Goal: Task Accomplishment & Management: Use online tool/utility

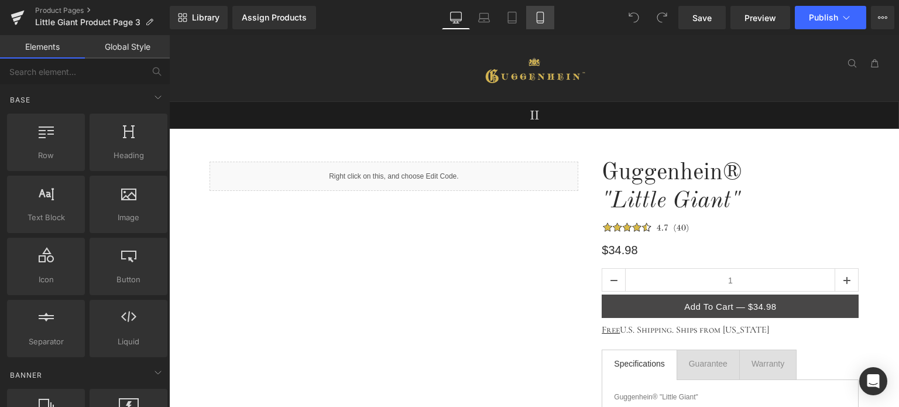
click at [541, 19] on icon at bounding box center [540, 18] width 12 height 12
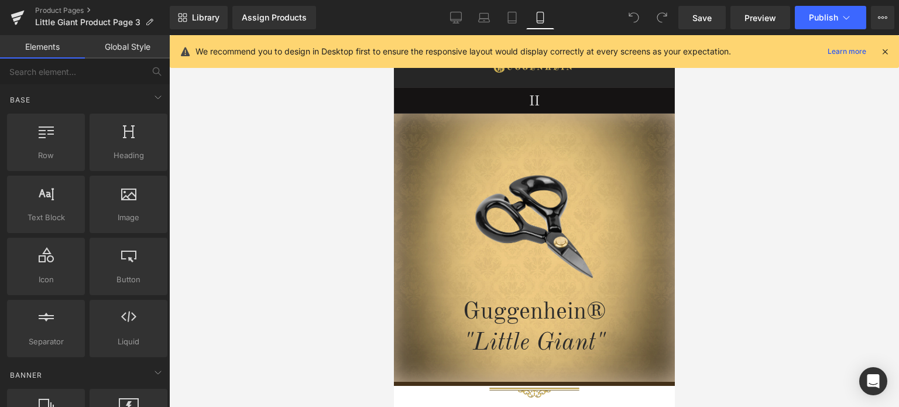
click at [886, 49] on icon at bounding box center [885, 51] width 11 height 11
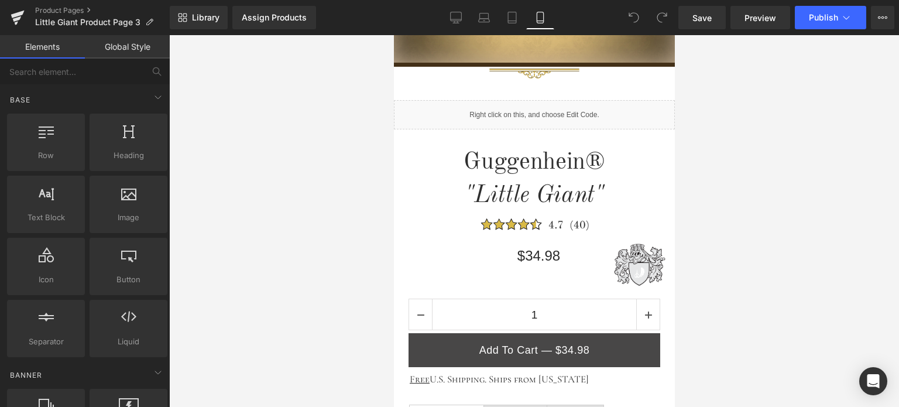
scroll to position [293, 0]
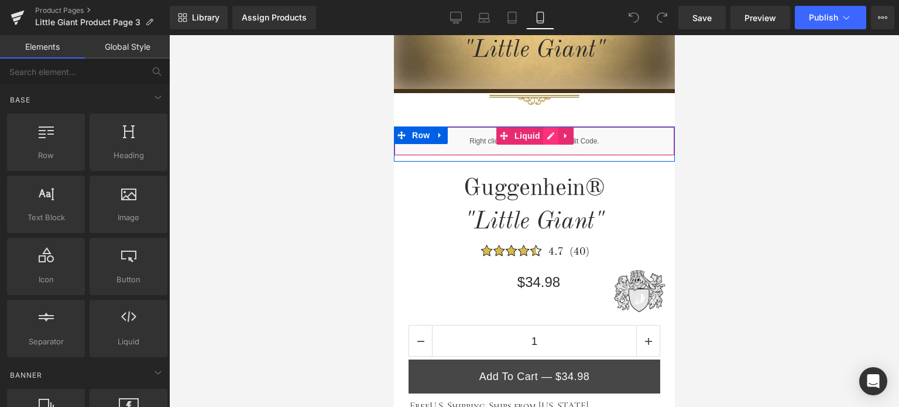
click at [542, 138] on div "Liquid" at bounding box center [533, 140] width 281 height 29
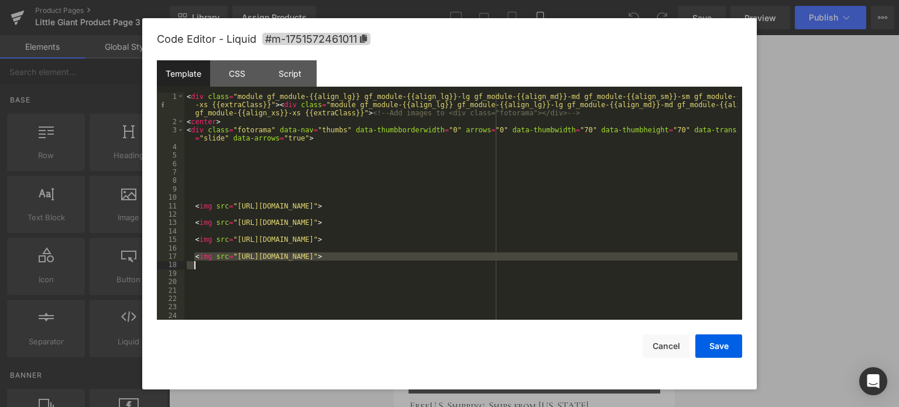
drag, startPoint x: 195, startPoint y: 259, endPoint x: 660, endPoint y: 267, distance: 464.8
click at [660, 267] on div "< div class = "module gf_module-{{align_lg}} gf_module-{{align_lg}}-lg gf_modul…" at bounding box center [460, 222] width 553 height 261
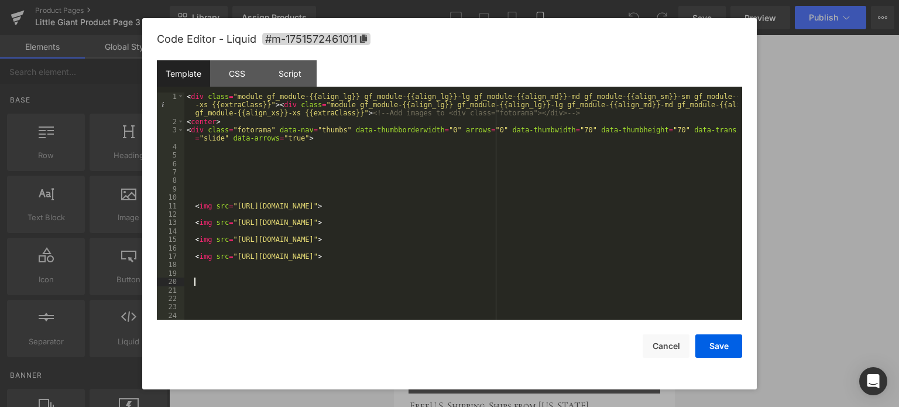
click at [203, 279] on div "< div class = "module gf_module-{{align_lg}} gf_module-{{align_lg}}-lg gf_modul…" at bounding box center [460, 222] width 553 height 261
click at [198, 272] on div "< div class = "module gf_module-{{align_lg}} gf_module-{{align_lg}}-lg gf_modul…" at bounding box center [460, 222] width 553 height 261
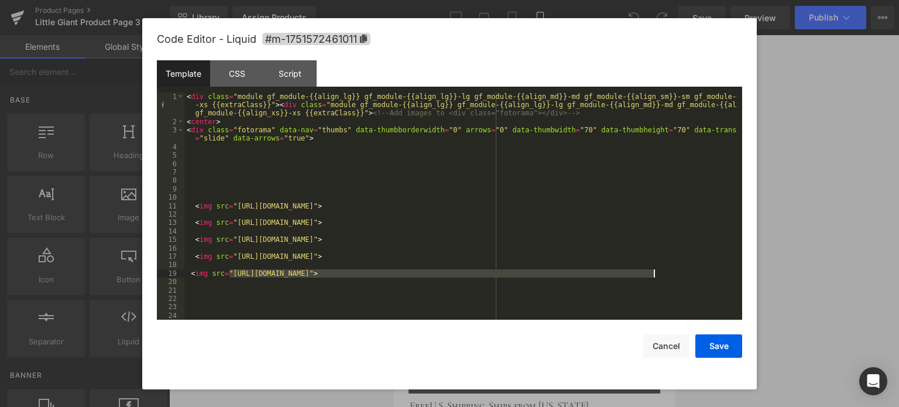
drag, startPoint x: 230, startPoint y: 272, endPoint x: 653, endPoint y: 273, distance: 423.2
click at [653, 273] on div "< div class = "module gf_module-{{align_lg}} gf_module-{{align_lg}}-lg gf_modul…" at bounding box center [460, 222] width 553 height 261
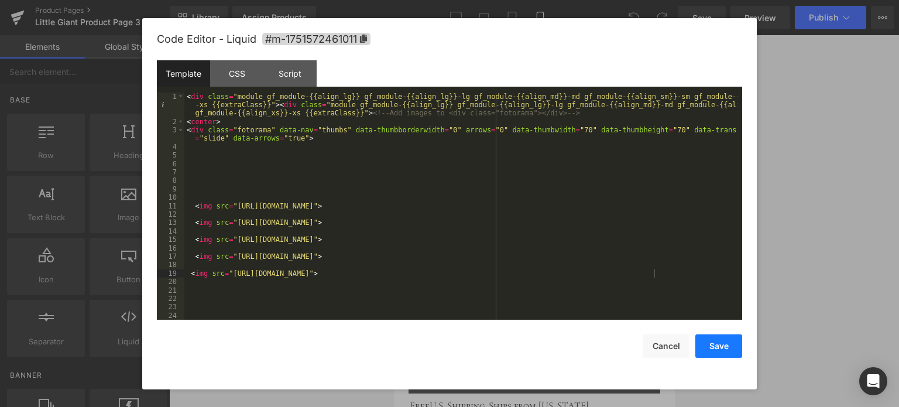
click at [719, 349] on button "Save" at bounding box center [718, 345] width 47 height 23
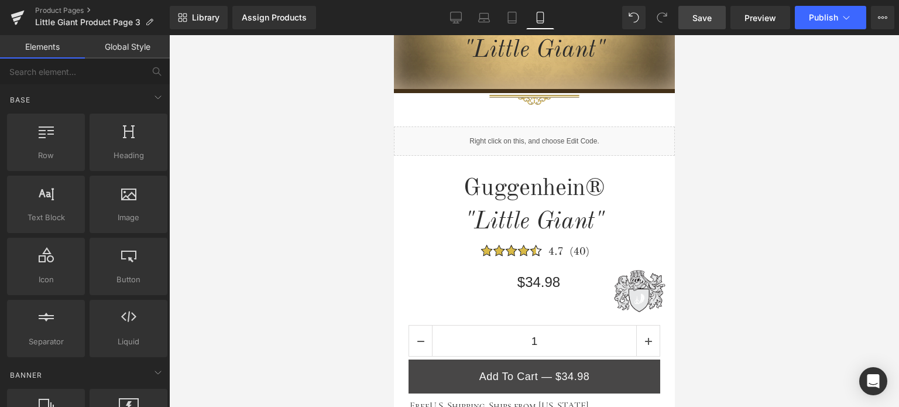
click at [709, 18] on span "Save" at bounding box center [701, 18] width 19 height 12
click at [750, 16] on span "Preview" at bounding box center [761, 18] width 32 height 12
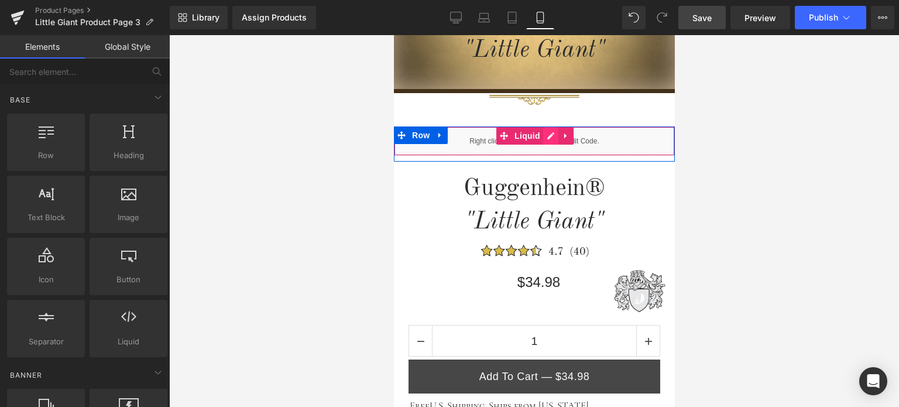
click at [546, 138] on div "Liquid" at bounding box center [533, 140] width 281 height 29
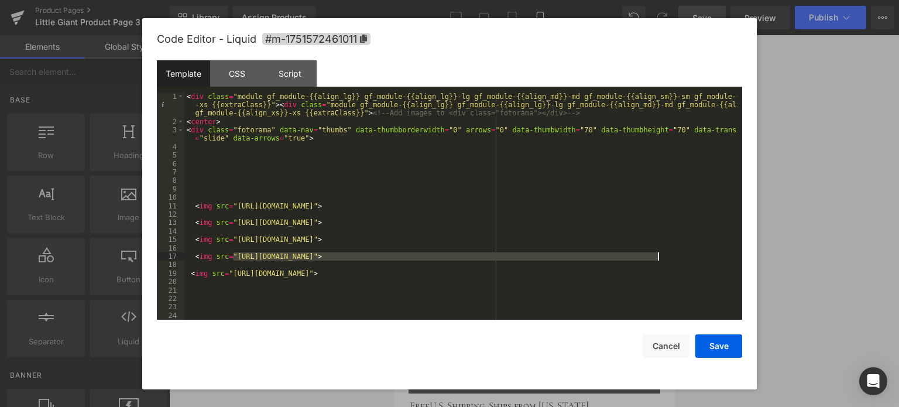
drag, startPoint x: 234, startPoint y: 255, endPoint x: 657, endPoint y: 256, distance: 423.2
click at [657, 256] on div "< div class = "module gf_module-{{align_lg}} gf_module-{{align_lg}}-lg gf_modul…" at bounding box center [460, 222] width 553 height 261
click at [700, 279] on div "< div class = "module gf_module-{{align_lg}} gf_module-{{align_lg}}-lg gf_modul…" at bounding box center [460, 222] width 553 height 261
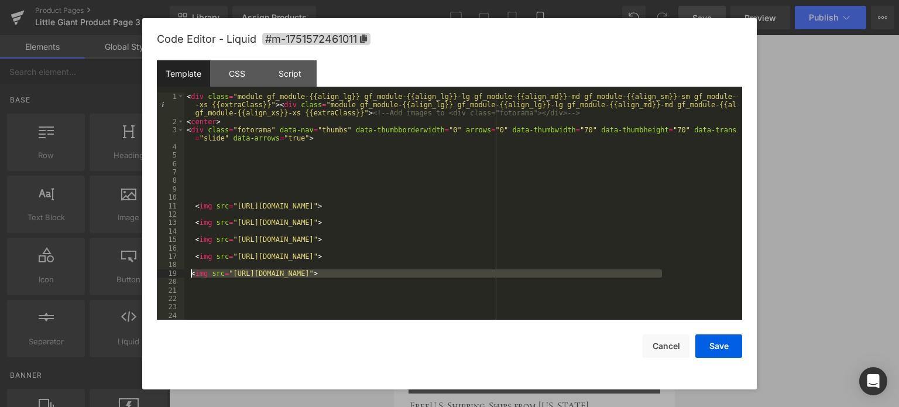
drag, startPoint x: 684, startPoint y: 276, endPoint x: 189, endPoint y: 272, distance: 494.6
click at [189, 272] on div "< div class = "module gf_module-{{align_lg}} gf_module-{{align_lg}}-lg gf_modul…" at bounding box center [460, 222] width 553 height 261
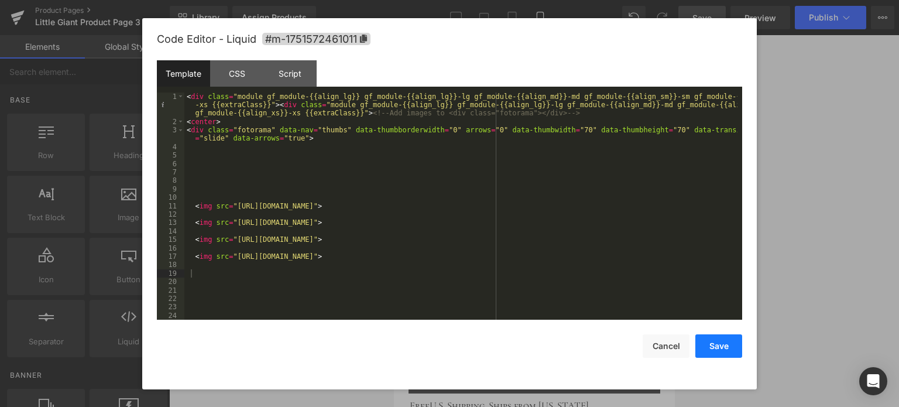
click at [736, 347] on button "Save" at bounding box center [718, 345] width 47 height 23
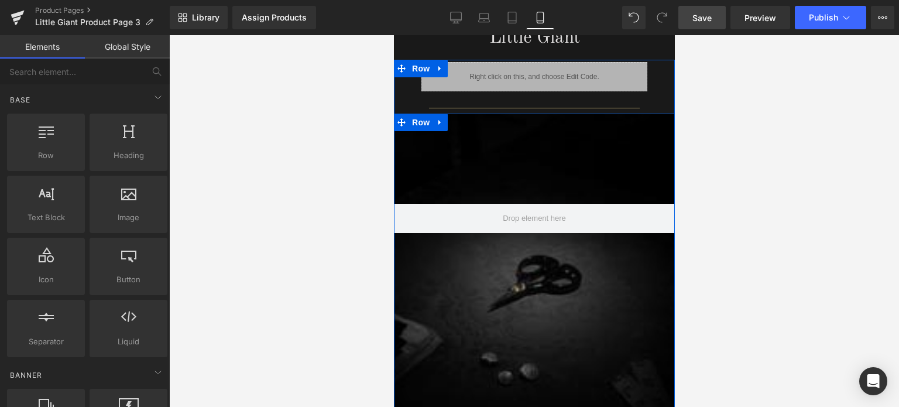
scroll to position [995, 0]
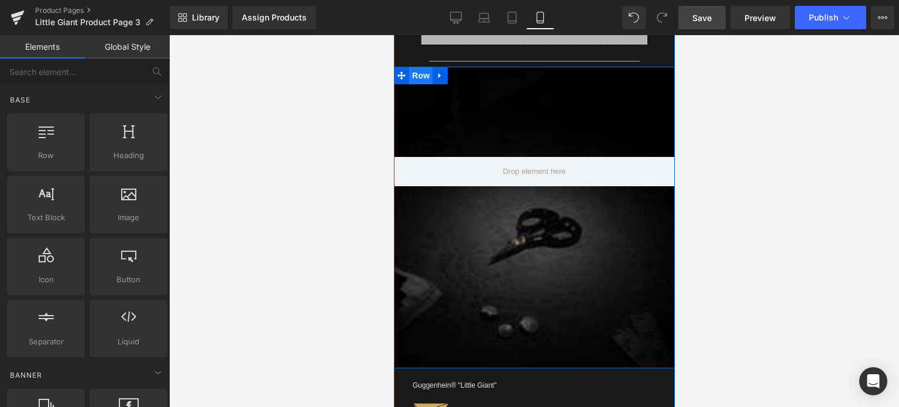
click at [410, 72] on span "Row" at bounding box center [420, 76] width 23 height 18
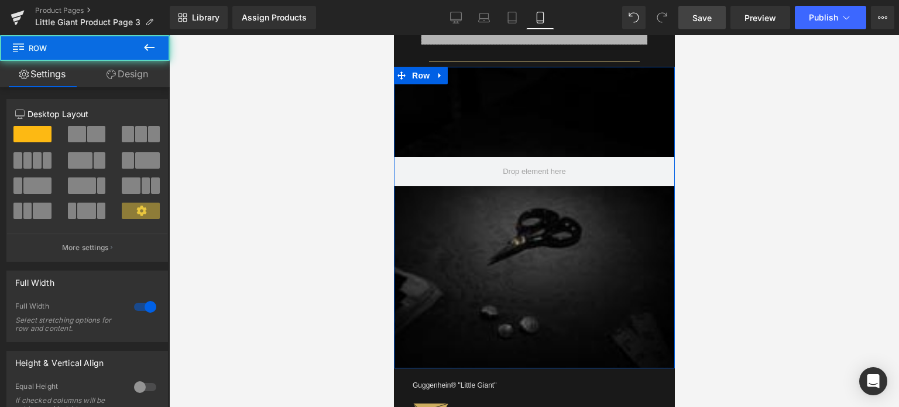
drag, startPoint x: 137, startPoint y: 77, endPoint x: 77, endPoint y: 147, distance: 93.0
click at [137, 77] on link "Design" at bounding box center [127, 74] width 85 height 26
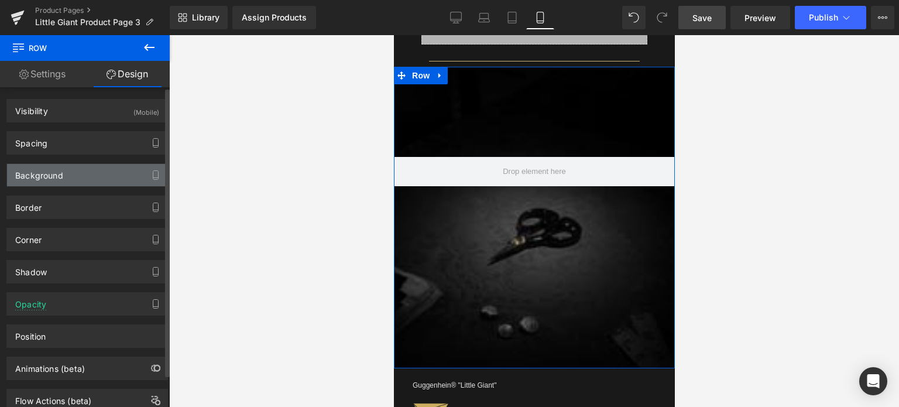
drag, startPoint x: 72, startPoint y: 172, endPoint x: 139, endPoint y: 207, distance: 75.4
click at [72, 172] on div "Background" at bounding box center [87, 175] width 160 height 22
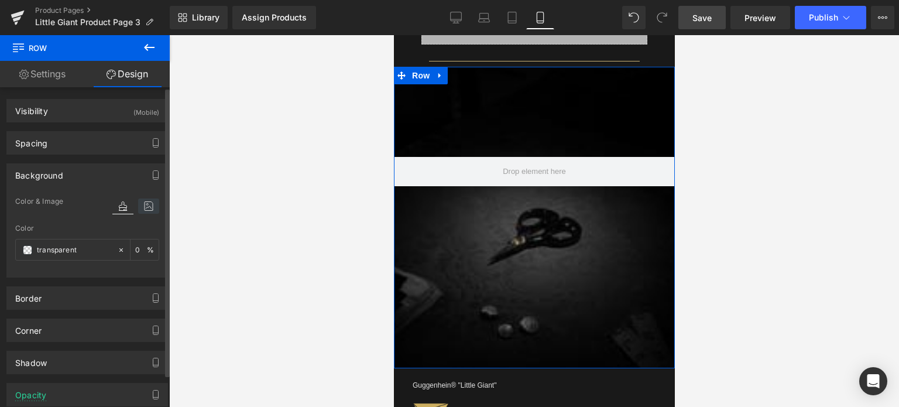
click at [147, 204] on icon at bounding box center [148, 205] width 21 height 15
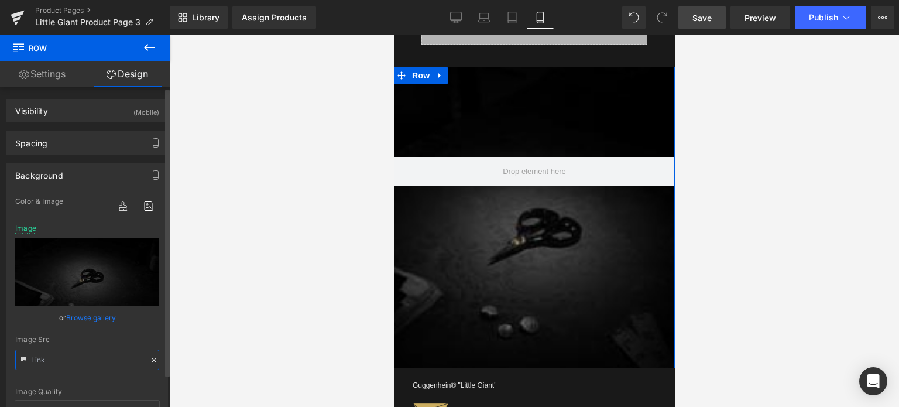
click at [78, 352] on input "text" at bounding box center [87, 359] width 144 height 20
paste input "d9567485-1e62-483e-8a30-42ed7d1556ae.jpg?v=175411693"
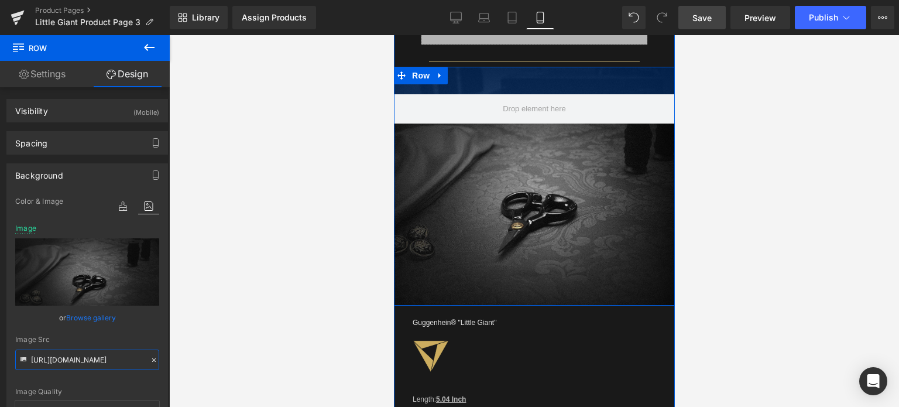
drag, startPoint x: 588, startPoint y: 122, endPoint x: 585, endPoint y: 59, distance: 62.7
click at [585, 59] on div "Liquid Row Separator Row 47px Guggenhein® "Little Giant" Text Block Ultra Headi…" at bounding box center [533, 364] width 243 height 699
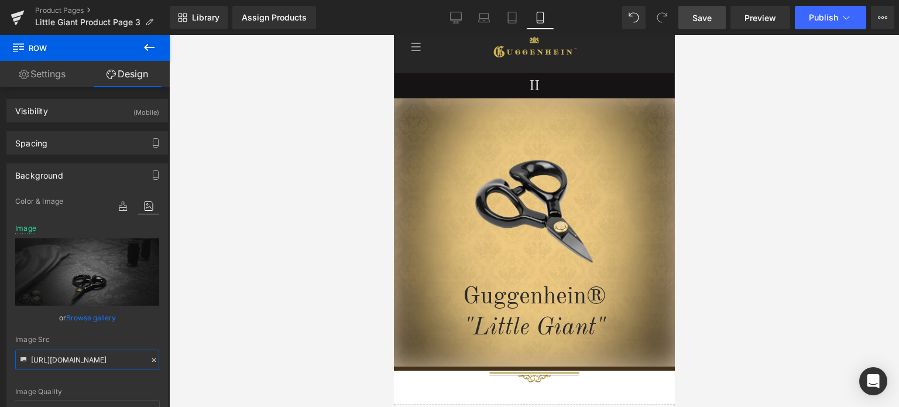
scroll to position [4, 0]
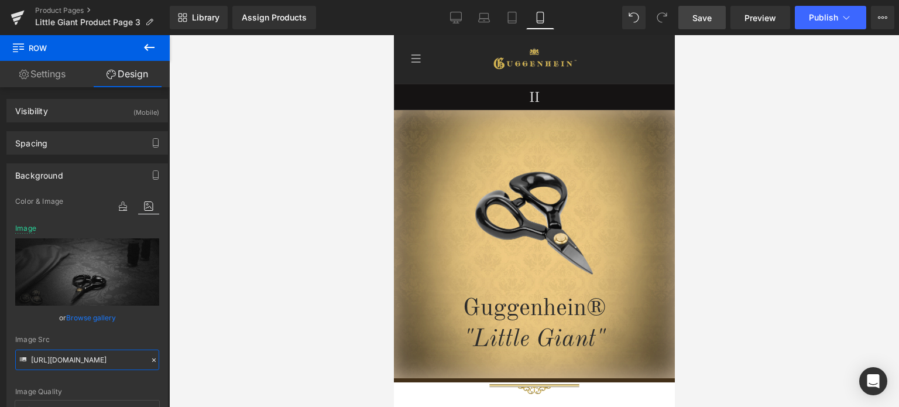
drag, startPoint x: 670, startPoint y: 188, endPoint x: 1068, endPoint y: 97, distance: 408.4
type input "https://cdn.shopify.com/s/files/1/0566/0963/6442/files/2_d9567485-1e62-483e-8a3…"
click at [418, 118] on span "Row" at bounding box center [420, 120] width 23 height 18
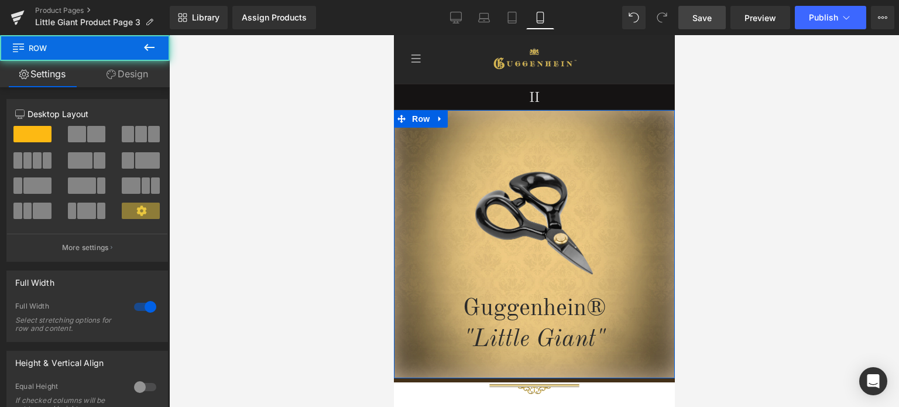
click at [130, 79] on link "Design" at bounding box center [127, 74] width 85 height 26
click at [0, 0] on div "Background" at bounding box center [0, 0] width 0 height 0
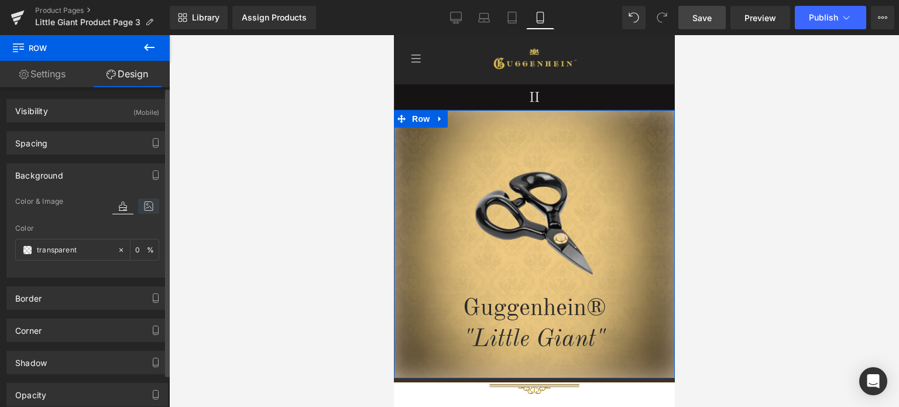
click at [144, 211] on icon at bounding box center [148, 205] width 21 height 15
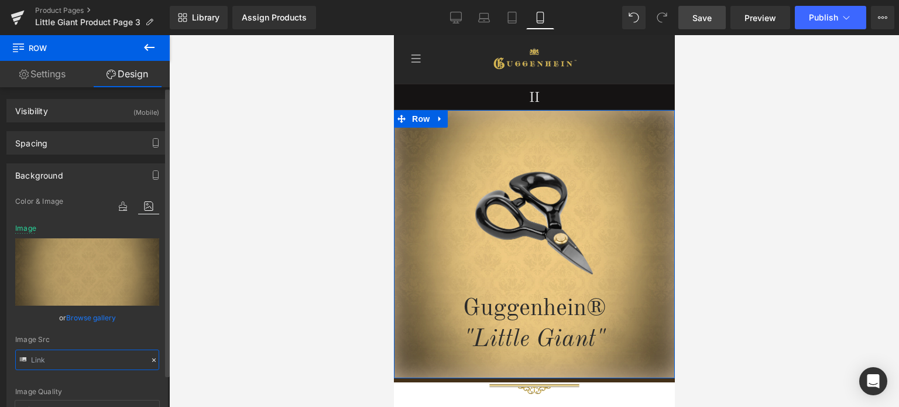
click at [81, 356] on input "text" at bounding box center [87, 359] width 144 height 20
paste input "1_b8744539-9df4-43d2-ab11-5b2076d2aaff.jpg?v=1755762673"
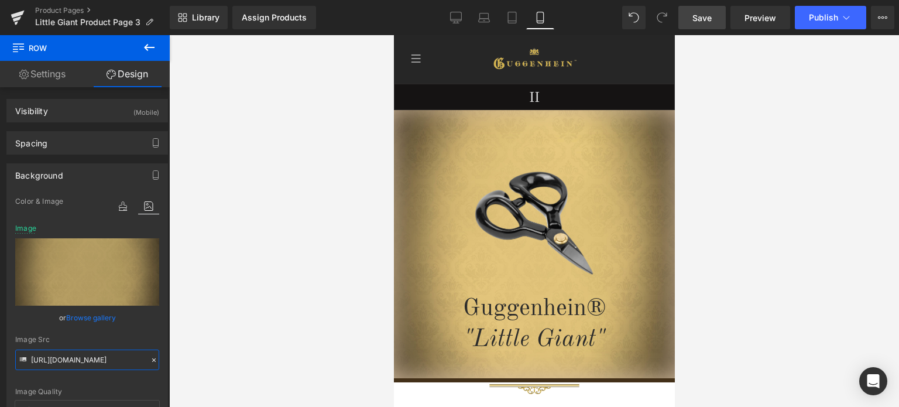
type input "https://cdn.shopify.com/s/files/1/0566/0963/6442/files/1_b8744539-9df4-43d2-ab1…"
click at [709, 19] on span "Save" at bounding box center [701, 18] width 19 height 12
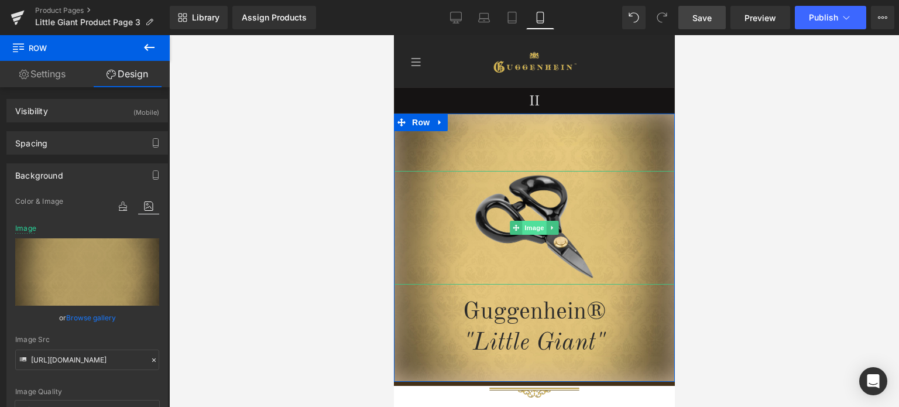
click at [529, 228] on span "Image" at bounding box center [534, 228] width 25 height 14
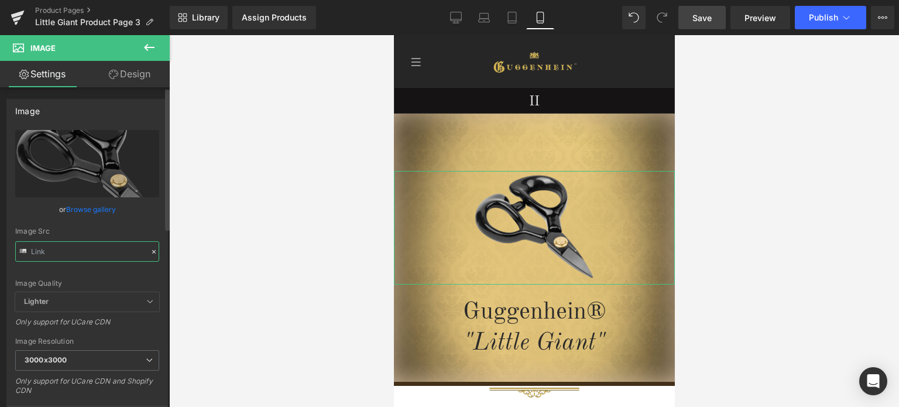
click at [88, 253] on input "text" at bounding box center [87, 251] width 144 height 20
paste input "6acbb2b2-69ca-4e12-921b-a6de82884aaa.png?v=1755763873"
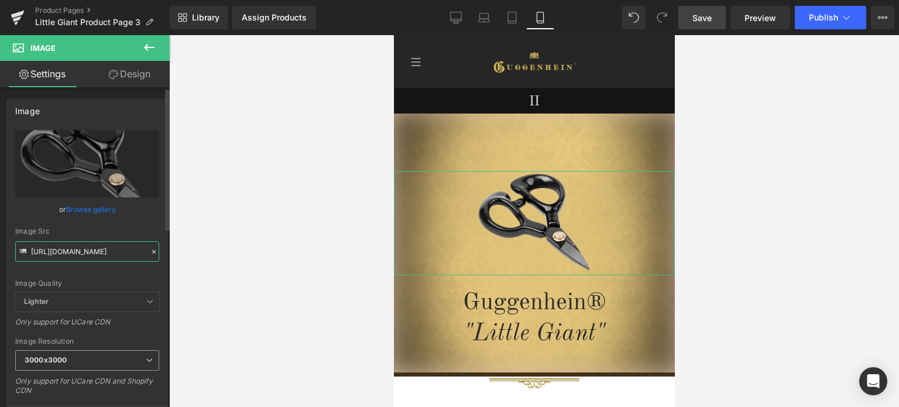
type input "https://cdn.shopify.com/s/files/1/0566/0963/6442/files/1_6acbb2b2-69ca-4e12-921…"
click at [66, 356] on b "3000x3000" at bounding box center [46, 359] width 42 height 9
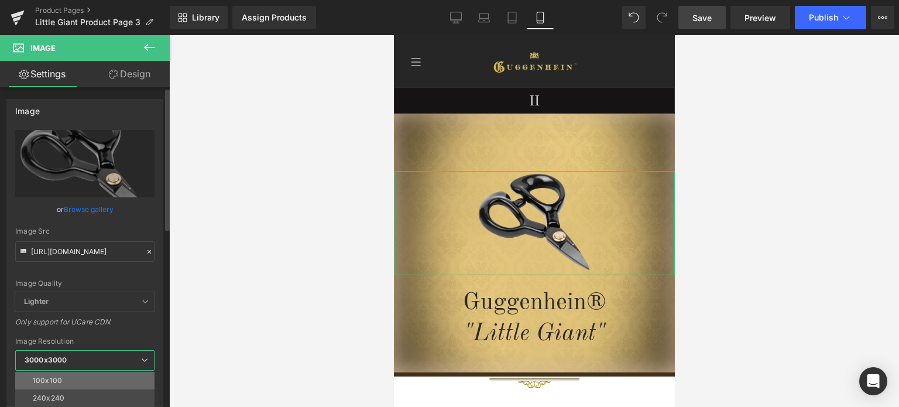
click at [64, 374] on li "100x100" at bounding box center [87, 381] width 145 height 18
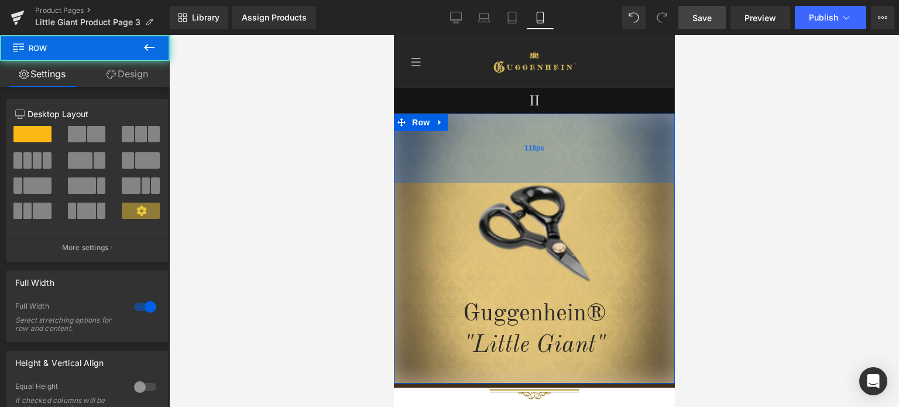
drag, startPoint x: 602, startPoint y: 135, endPoint x: 601, endPoint y: 147, distance: 11.8
click at [601, 147] on div "118px" at bounding box center [533, 148] width 281 height 69
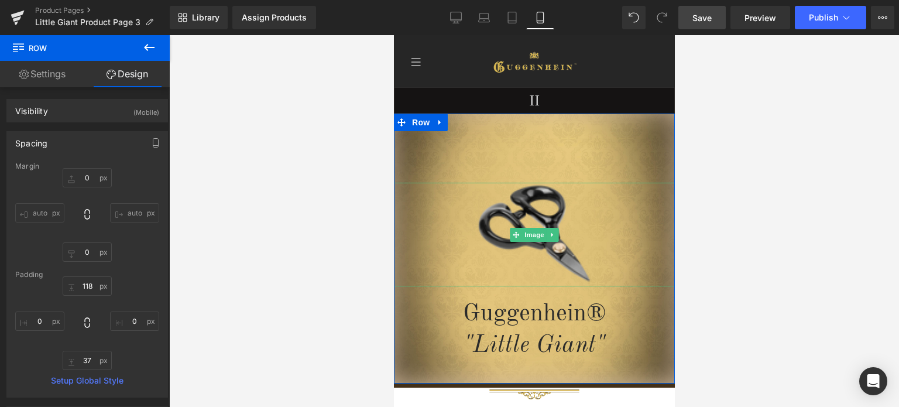
scroll to position [59, 0]
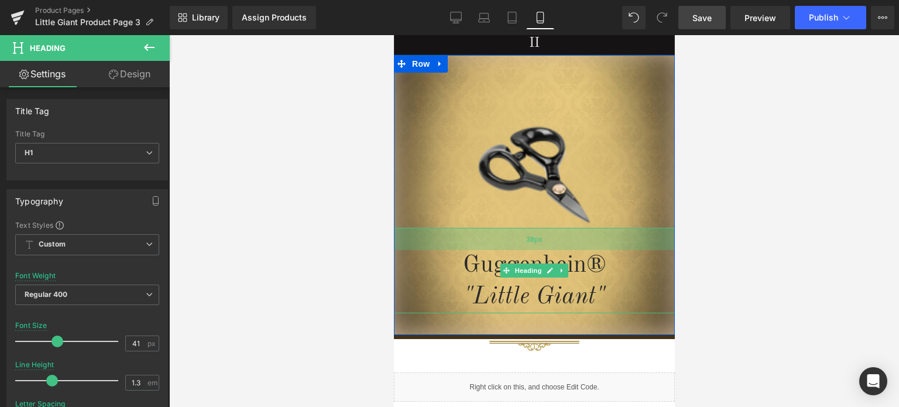
drag, startPoint x: 626, startPoint y: 229, endPoint x: 1160, endPoint y: 187, distance: 535.5
click at [625, 239] on div "38px" at bounding box center [533, 239] width 281 height 22
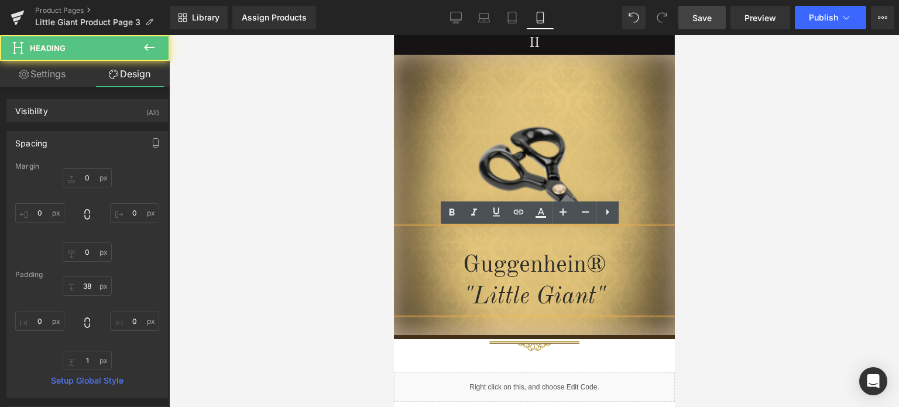
click at [783, 146] on div at bounding box center [534, 221] width 730 height 372
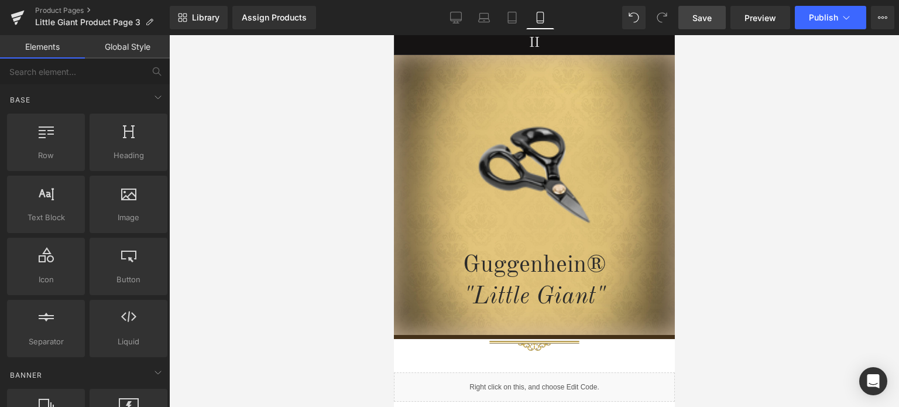
click at [714, 18] on link "Save" at bounding box center [701, 17] width 47 height 23
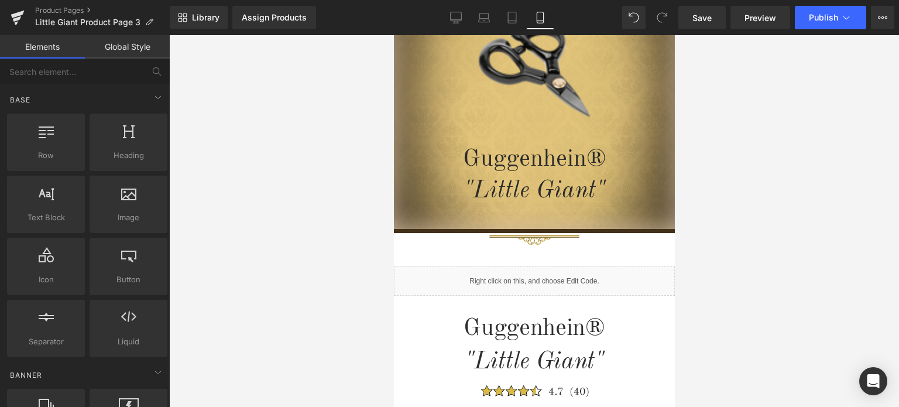
scroll to position [0, 0]
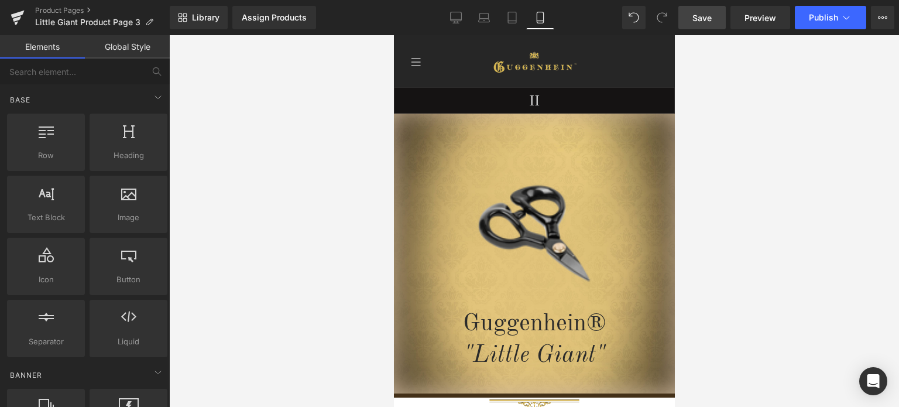
click at [705, 15] on span "Save" at bounding box center [701, 18] width 19 height 12
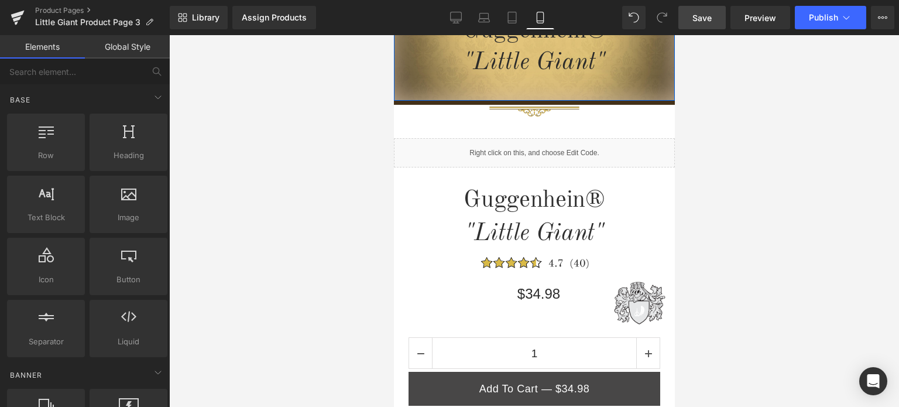
scroll to position [644, 0]
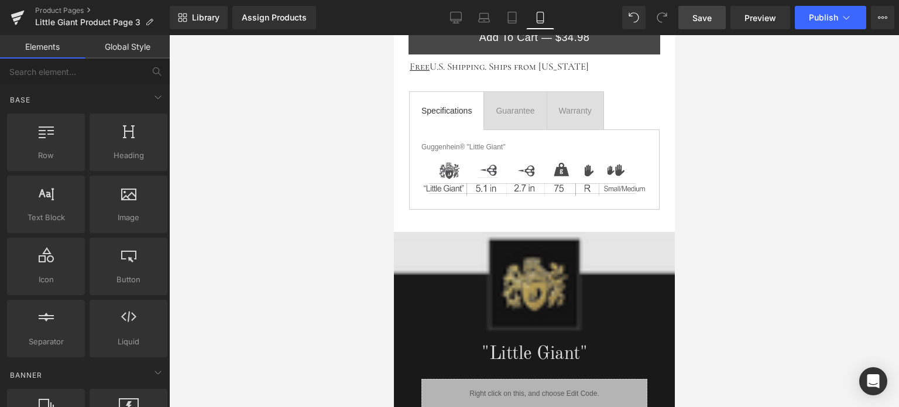
click at [533, 286] on div "Image" at bounding box center [533, 286] width 281 height 109
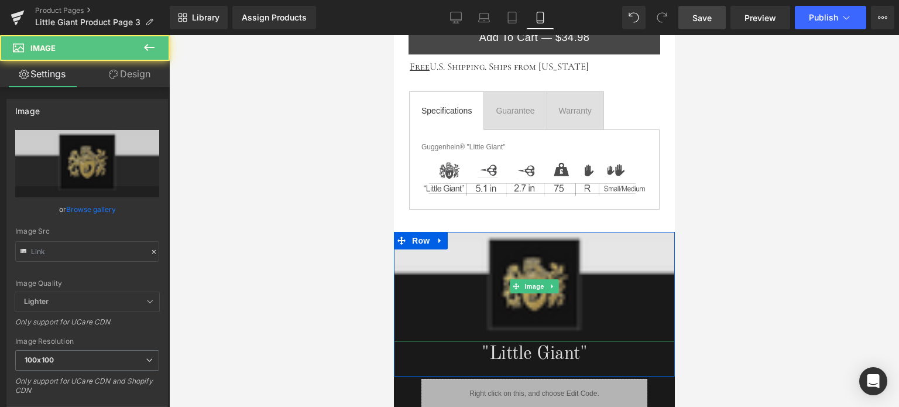
click at [533, 286] on span "Image" at bounding box center [534, 286] width 25 height 14
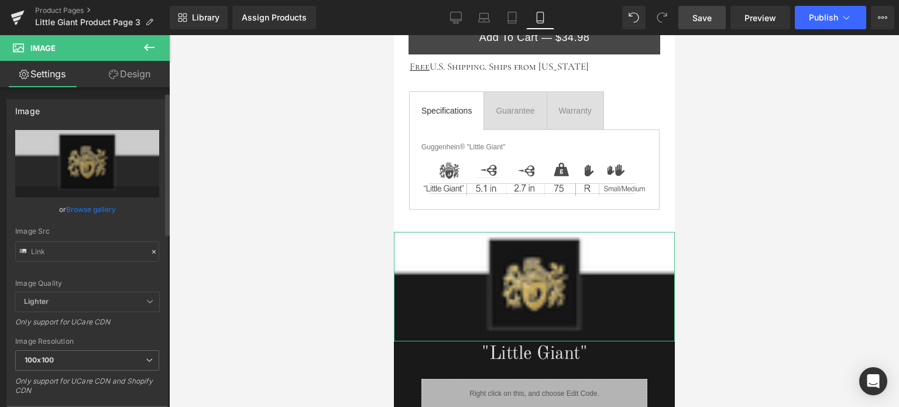
scroll to position [117, 0]
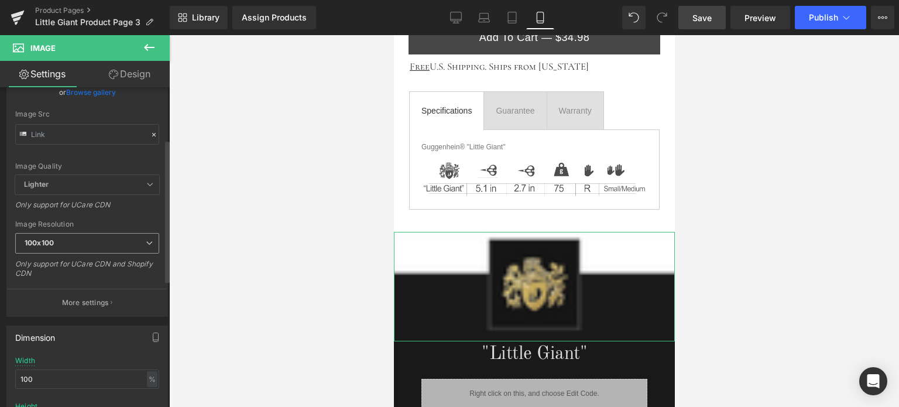
click at [82, 238] on span "100x100" at bounding box center [87, 243] width 144 height 20
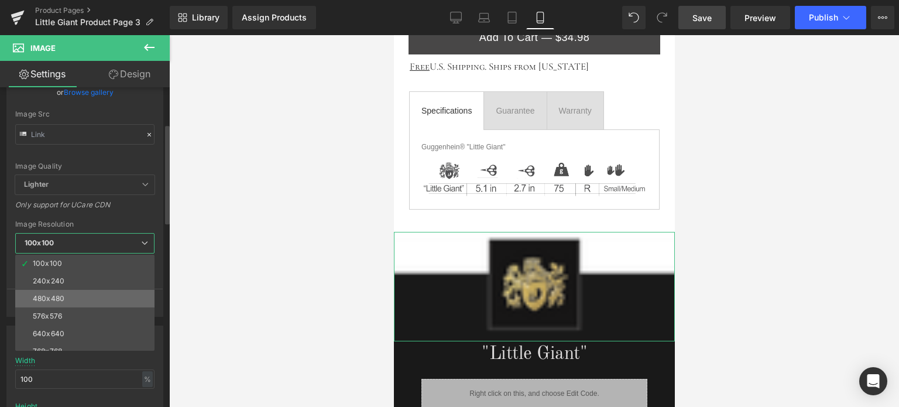
click at [80, 294] on li "480x480" at bounding box center [87, 299] width 145 height 18
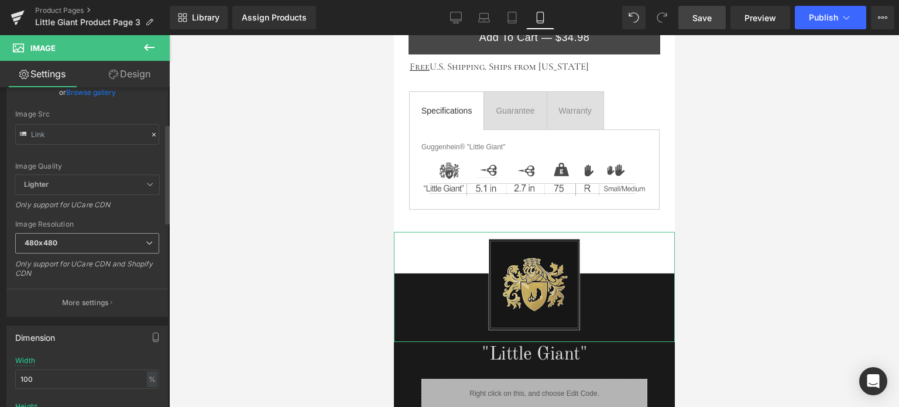
click at [101, 241] on span "480x480" at bounding box center [87, 243] width 144 height 20
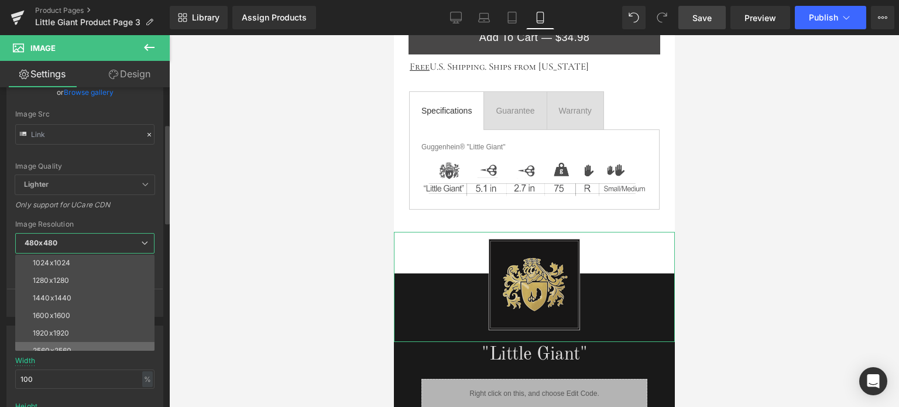
scroll to position [167, 0]
click at [80, 337] on li "3000x3000" at bounding box center [87, 342] width 145 height 18
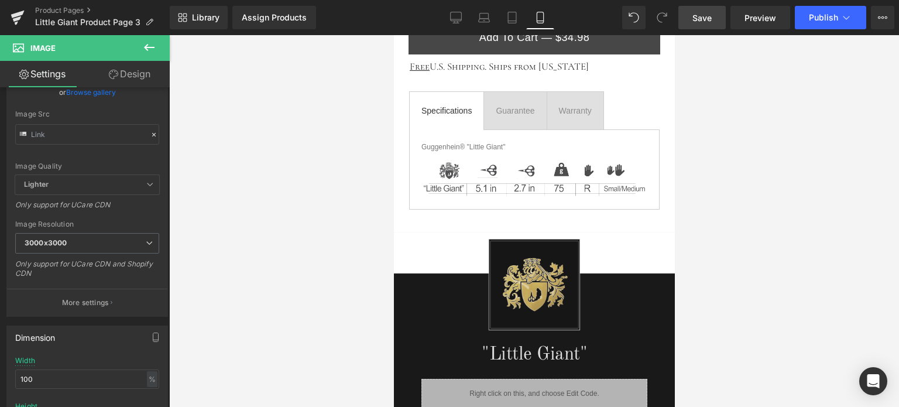
click at [709, 18] on span "Save" at bounding box center [701, 18] width 19 height 12
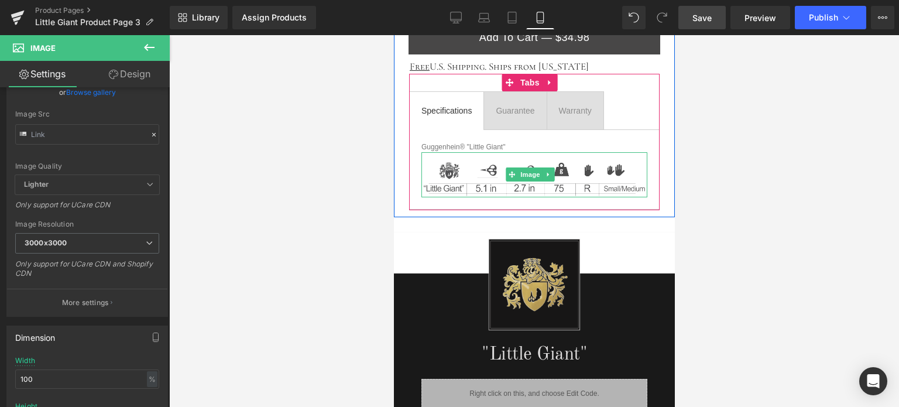
scroll to position [468, 0]
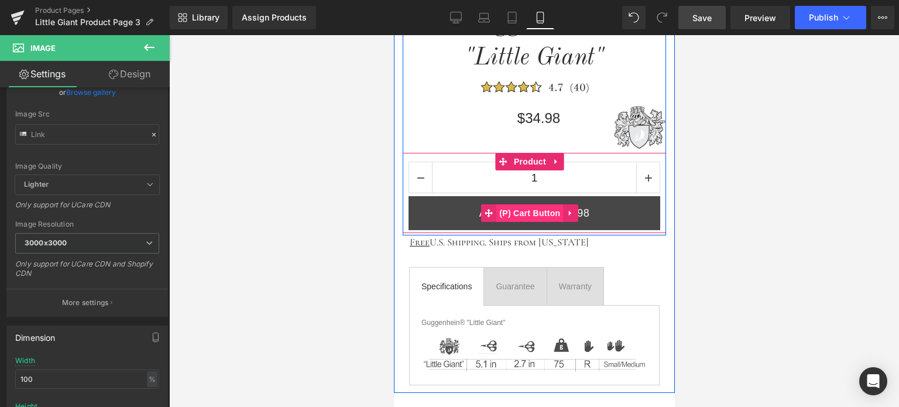
click at [535, 211] on span "(P) Cart Button" at bounding box center [529, 213] width 67 height 18
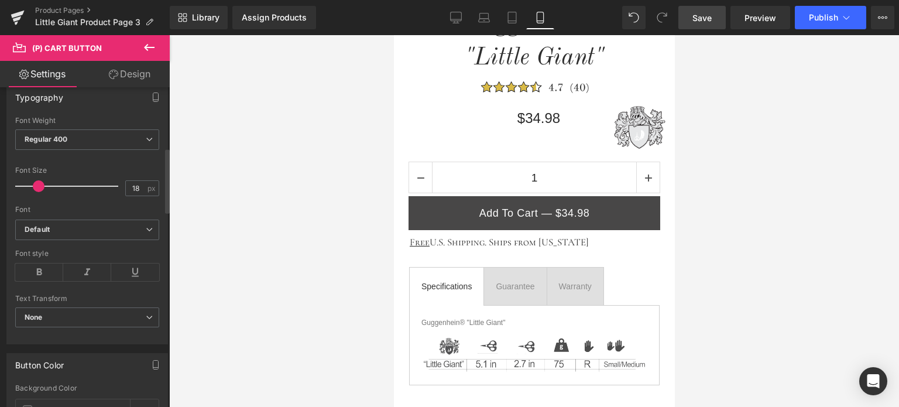
scroll to position [351, 0]
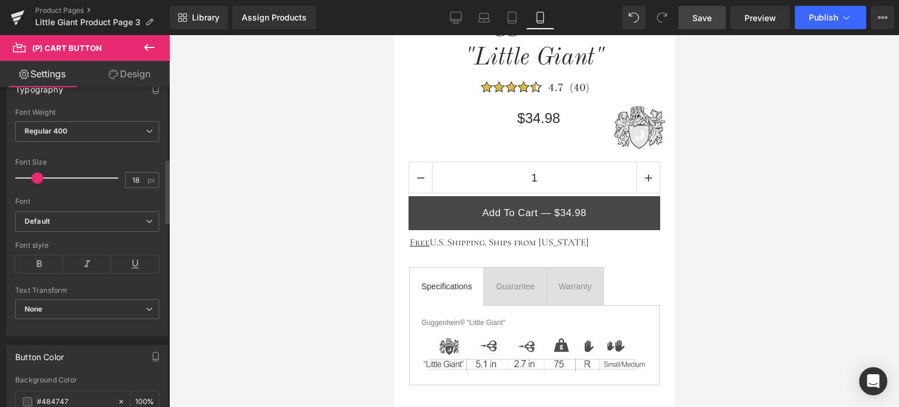
click at [35, 175] on span at bounding box center [38, 178] width 12 height 12
click at [509, 16] on icon at bounding box center [512, 18] width 12 height 12
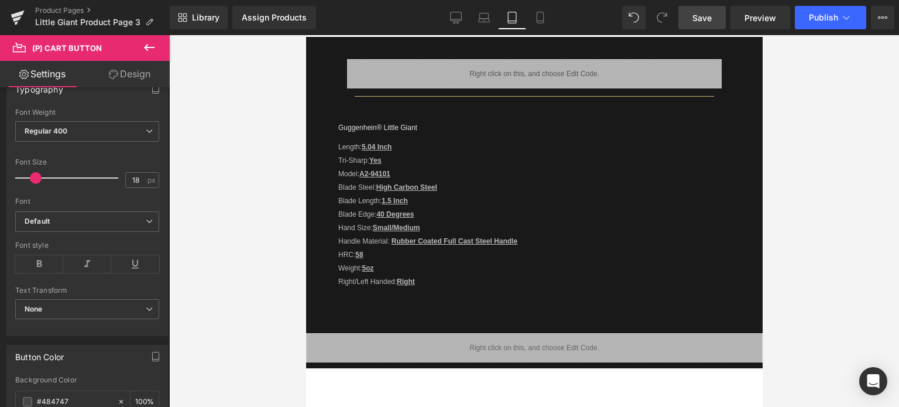
scroll to position [0, 0]
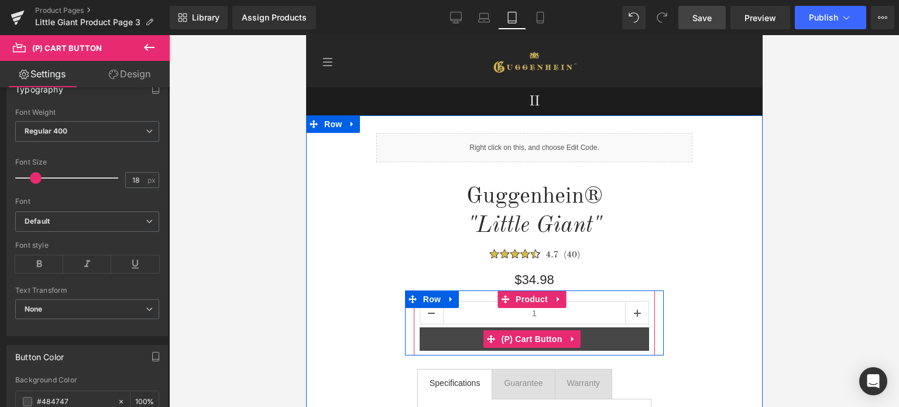
drag, startPoint x: 524, startPoint y: 341, endPoint x: 531, endPoint y: 330, distance: 13.2
click at [524, 341] on span "(P) Cart Button" at bounding box center [531, 339] width 67 height 18
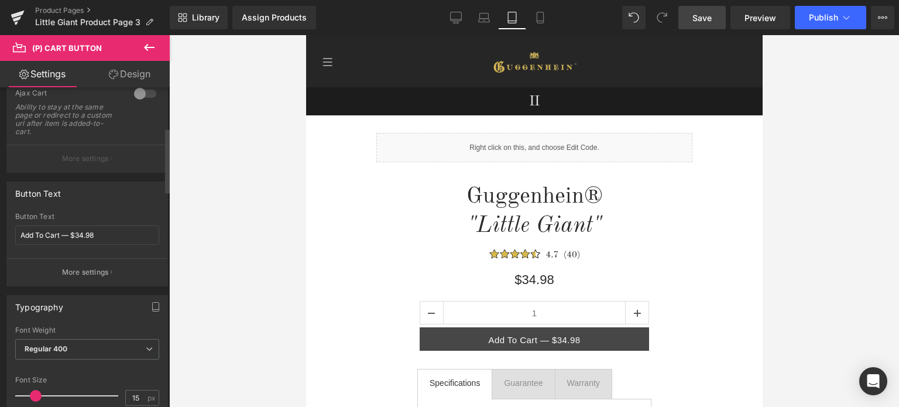
scroll to position [234, 0]
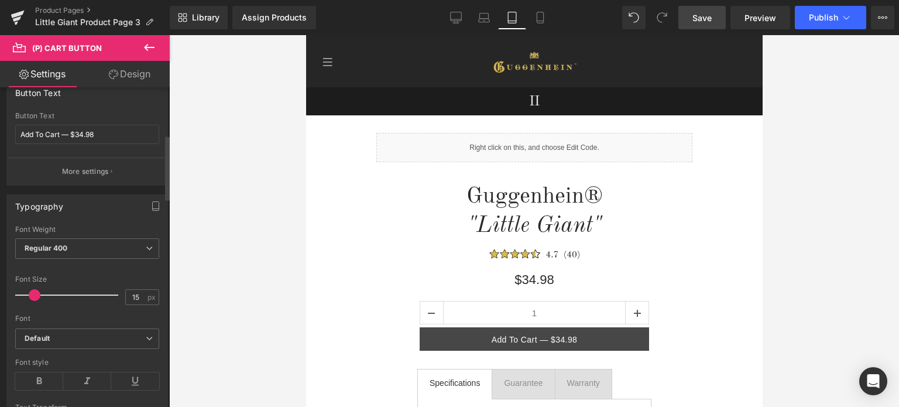
click at [33, 291] on span at bounding box center [35, 295] width 12 height 12
click at [483, 20] on icon at bounding box center [484, 18] width 12 height 12
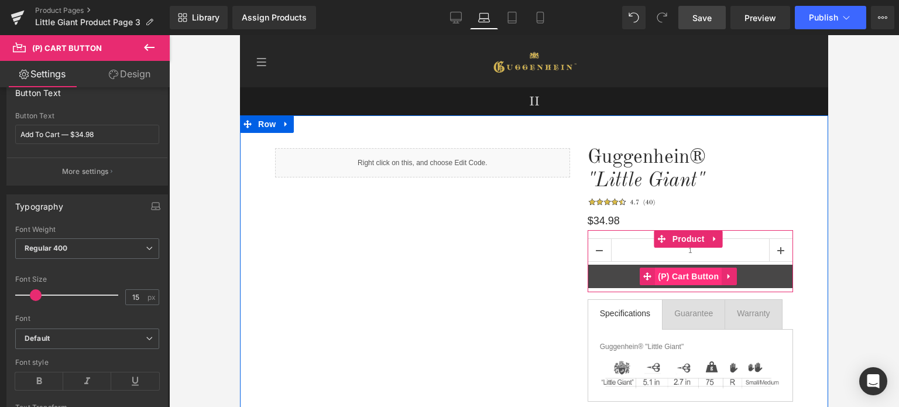
click at [684, 279] on span "(P) Cart Button" at bounding box center [688, 276] width 67 height 18
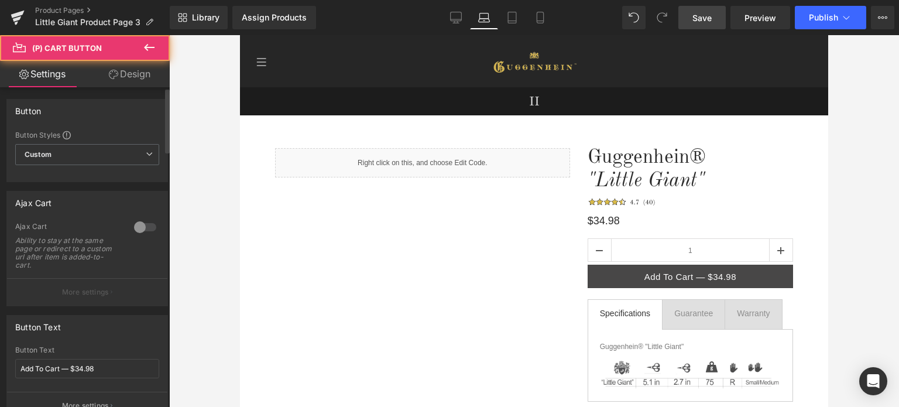
scroll to position [176, 0]
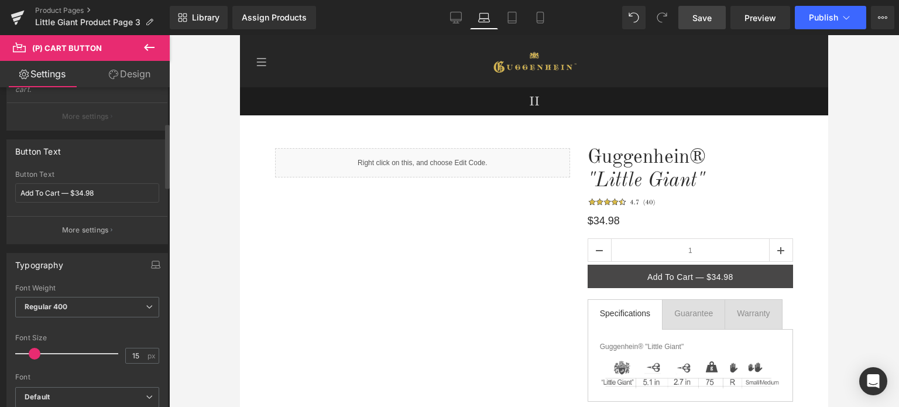
click at [33, 349] on span at bounding box center [35, 354] width 12 height 12
click at [461, 17] on icon at bounding box center [456, 18] width 12 height 12
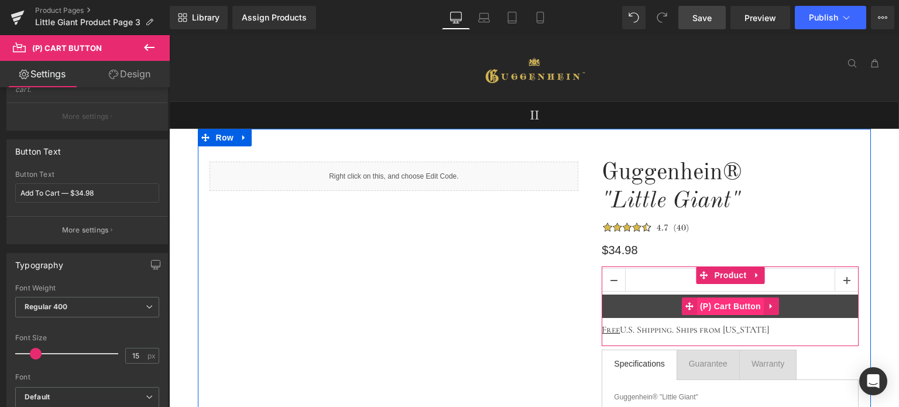
click at [741, 310] on span "(P) Cart Button" at bounding box center [730, 306] width 67 height 18
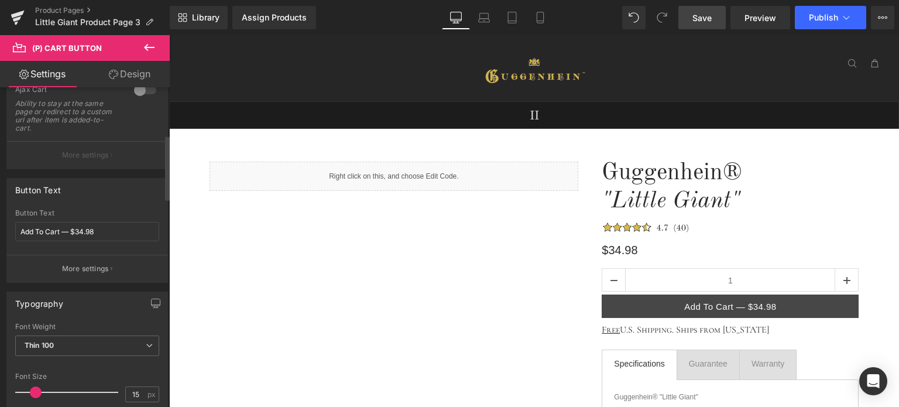
scroll to position [234, 0]
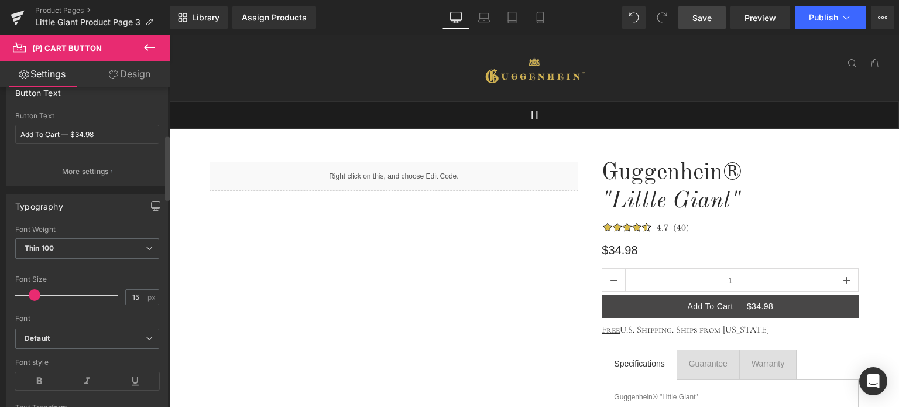
click at [35, 291] on span at bounding box center [35, 295] width 12 height 12
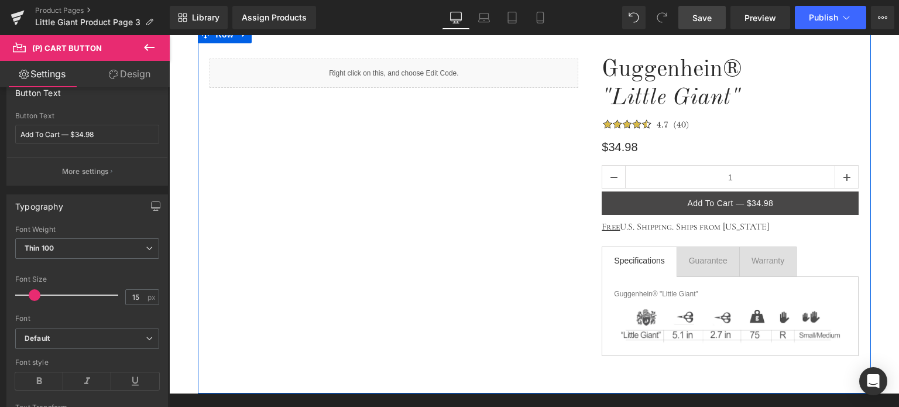
scroll to position [117, 0]
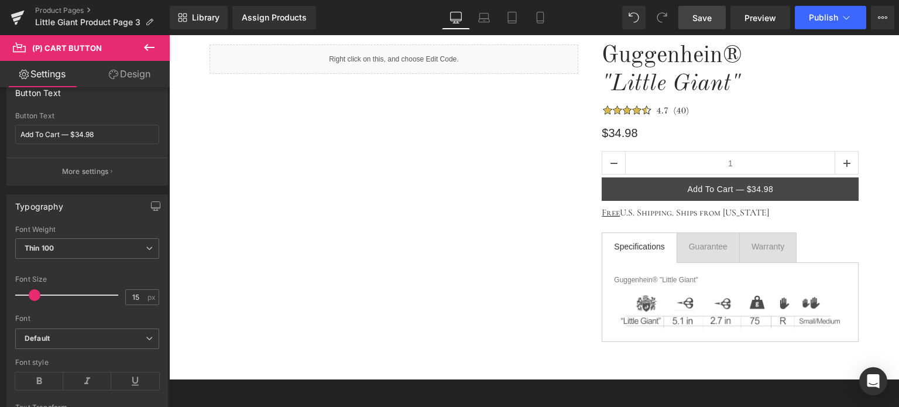
click at [706, 13] on span "Save" at bounding box center [701, 18] width 19 height 12
click at [539, 21] on icon at bounding box center [540, 21] width 6 height 0
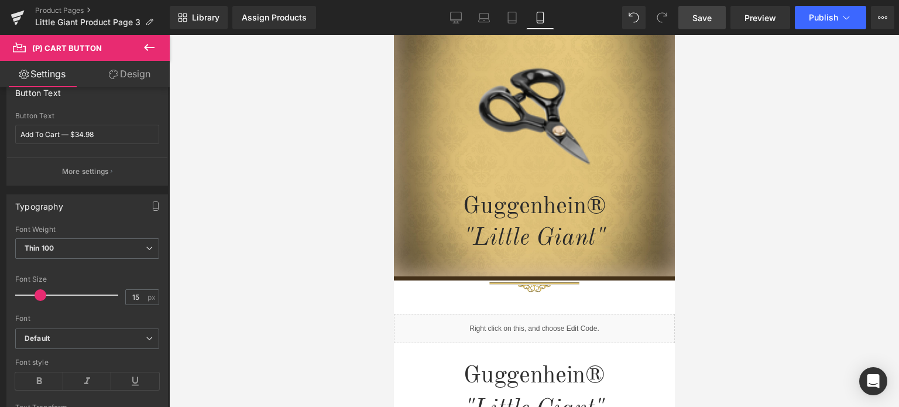
scroll to position [0, 0]
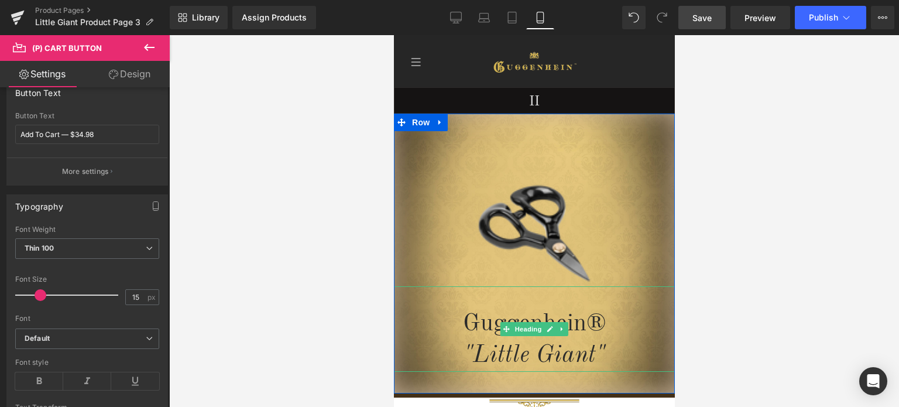
click at [527, 331] on span "Heading" at bounding box center [528, 329] width 32 height 14
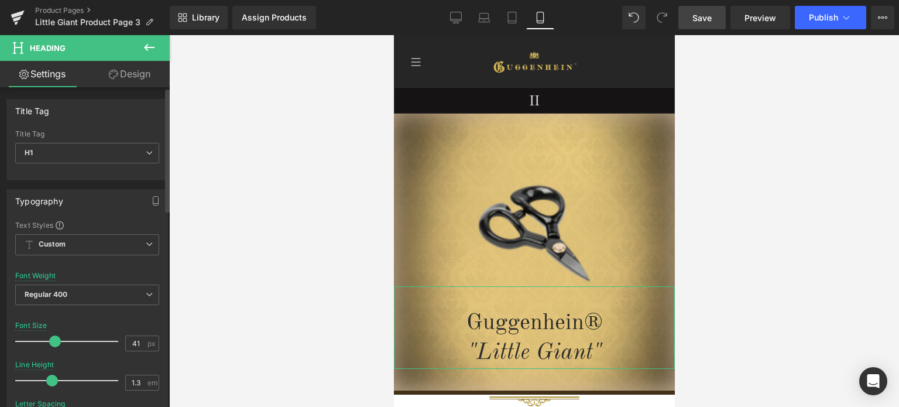
click at [51, 339] on span at bounding box center [55, 341] width 12 height 12
click at [707, 13] on span "Save" at bounding box center [701, 18] width 19 height 12
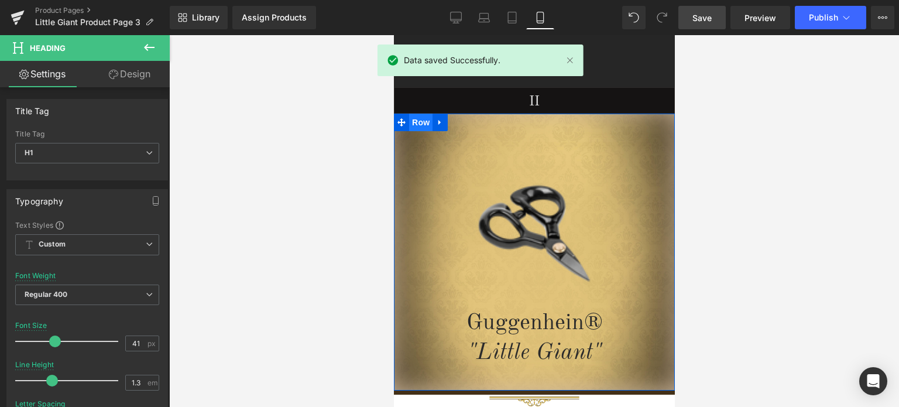
click at [417, 124] on span "Row" at bounding box center [420, 123] width 23 height 18
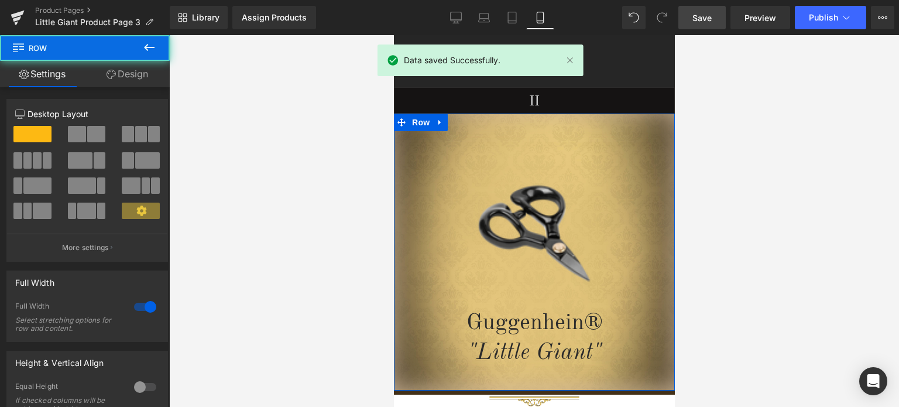
click at [138, 84] on link "Design" at bounding box center [127, 74] width 85 height 26
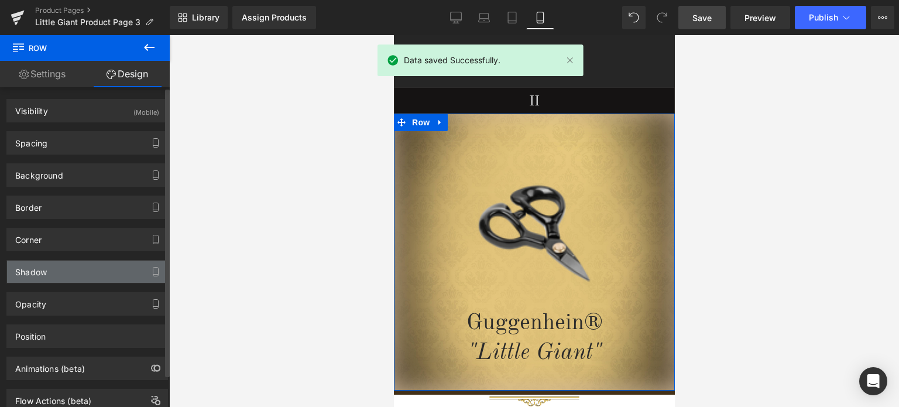
click at [70, 269] on div "Shadow" at bounding box center [87, 271] width 160 height 22
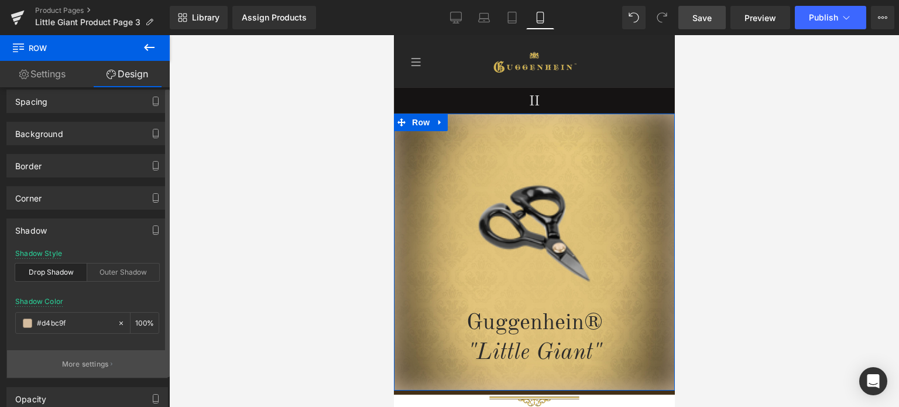
scroll to position [59, 0]
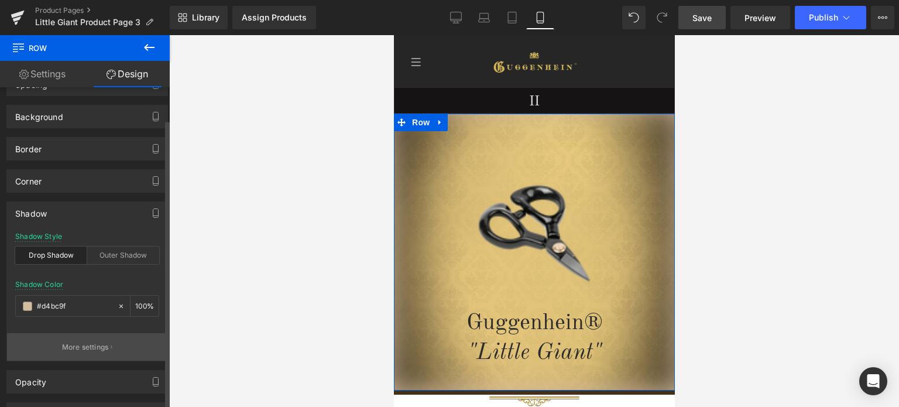
click at [87, 347] on p "More settings" at bounding box center [85, 347] width 47 height 11
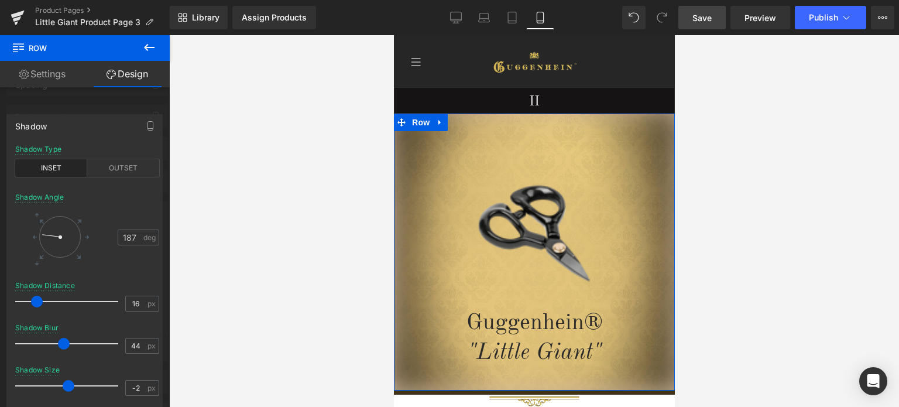
click at [83, 111] on div at bounding box center [85, 224] width 170 height 378
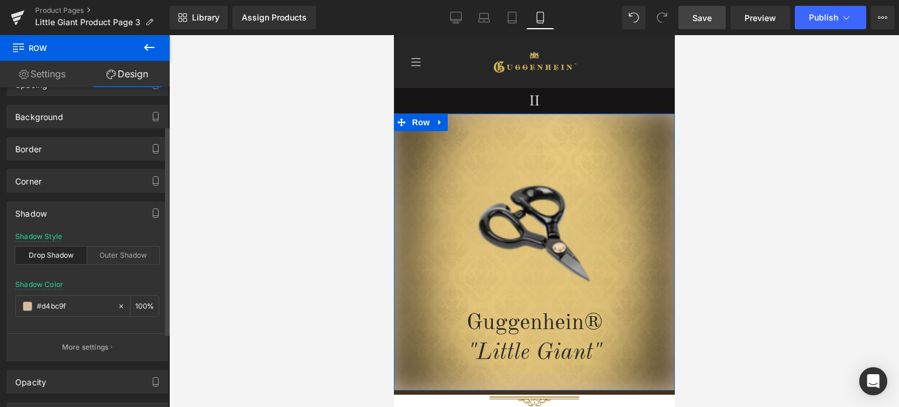
click at [73, 342] on p "More settings" at bounding box center [85, 347] width 47 height 11
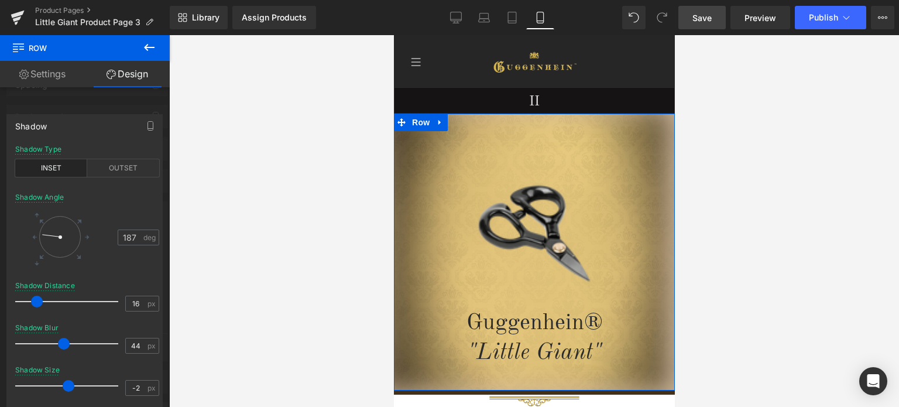
click at [69, 384] on span at bounding box center [69, 386] width 12 height 12
click at [78, 100] on div at bounding box center [85, 224] width 170 height 378
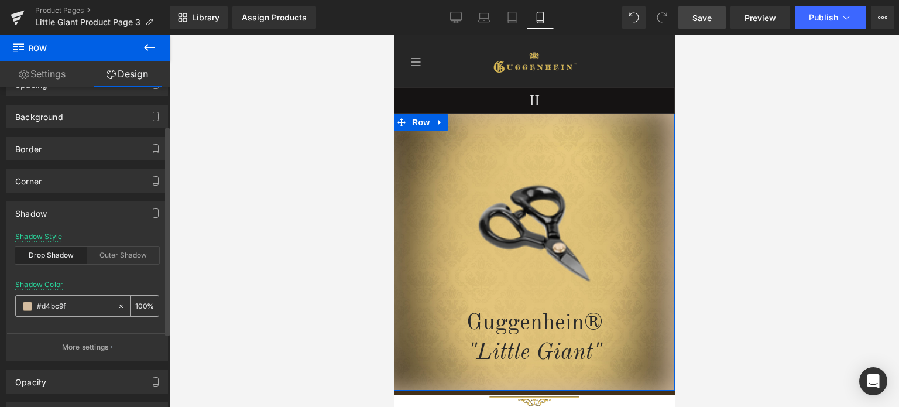
click at [28, 304] on span at bounding box center [27, 305] width 9 height 9
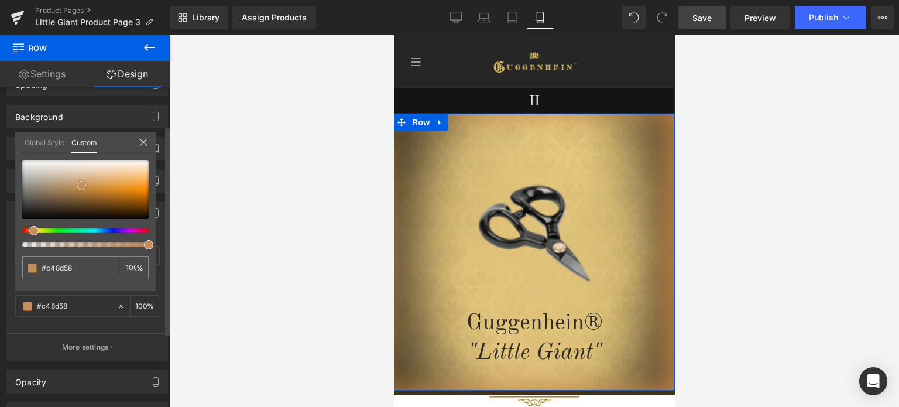
drag, startPoint x: 69, startPoint y: 173, endPoint x: 80, endPoint y: 181, distance: 13.3
click at [80, 181] on span at bounding box center [81, 185] width 9 height 9
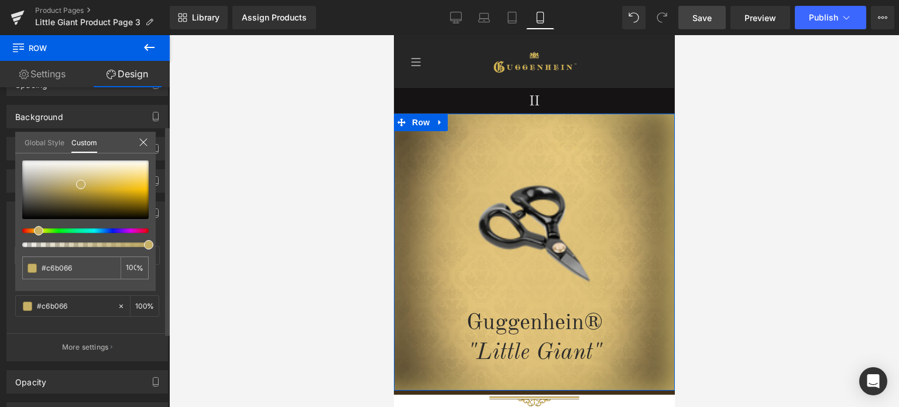
click at [32, 231] on div at bounding box center [81, 230] width 126 height 5
drag, startPoint x: 83, startPoint y: 184, endPoint x: 97, endPoint y: 187, distance: 14.2
click at [97, 187] on span at bounding box center [94, 186] width 9 height 9
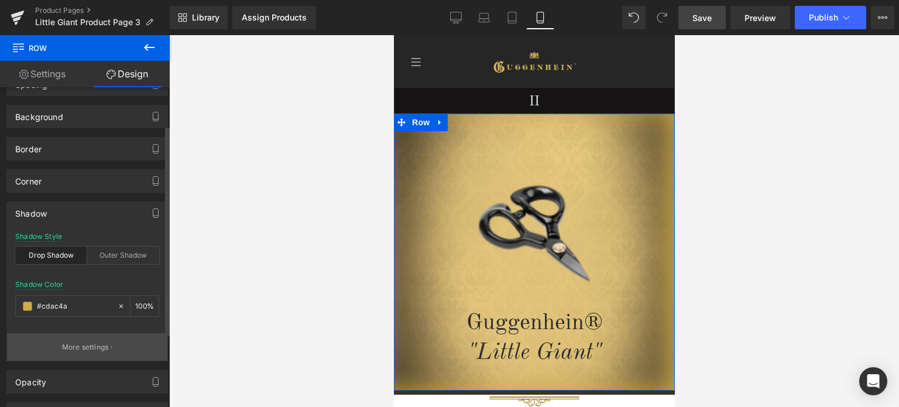
click at [78, 358] on button "More settings" at bounding box center [87, 347] width 160 height 28
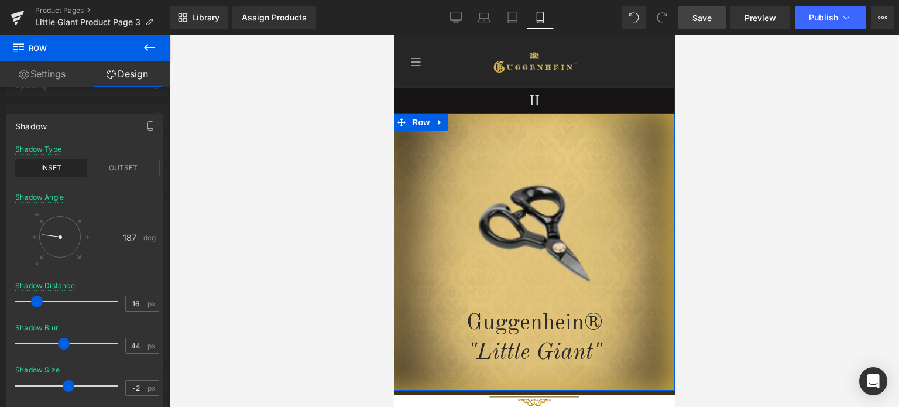
click at [60, 221] on div at bounding box center [60, 237] width 42 height 42
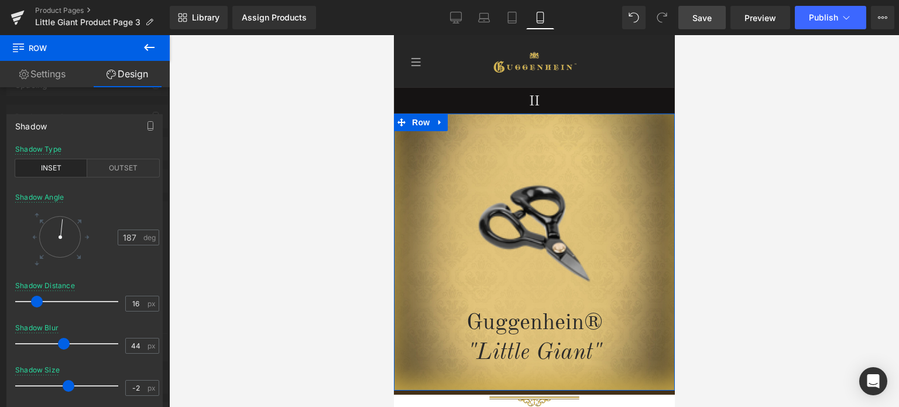
click at [61, 242] on div at bounding box center [60, 237] width 42 height 42
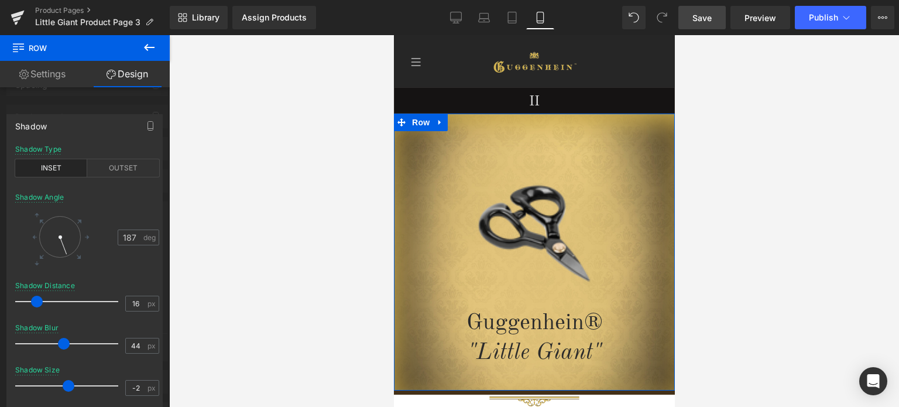
click at [65, 240] on div at bounding box center [64, 246] width 14 height 22
click at [68, 241] on div at bounding box center [60, 237] width 42 height 42
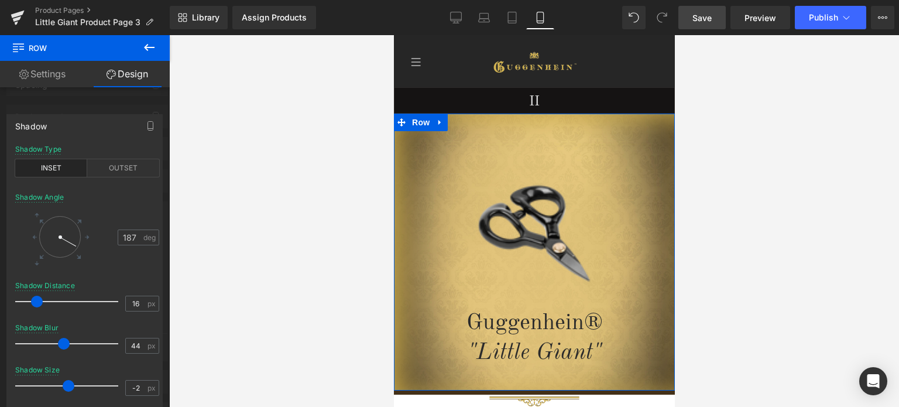
click at [47, 235] on div at bounding box center [60, 237] width 42 height 42
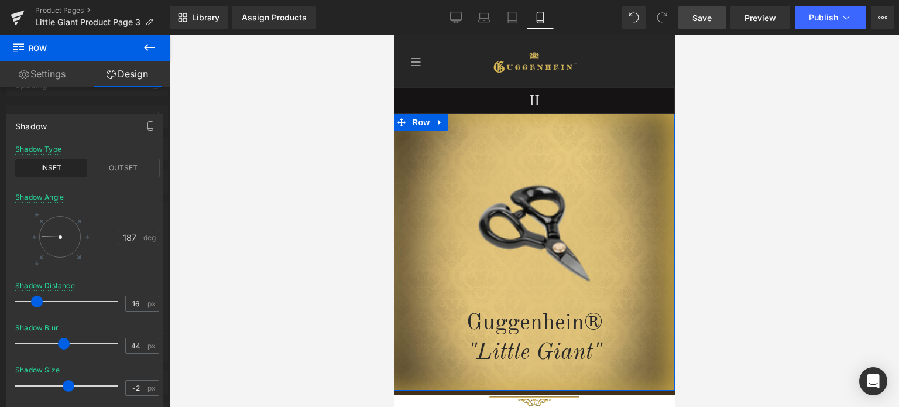
click at [56, 226] on div at bounding box center [60, 237] width 42 height 42
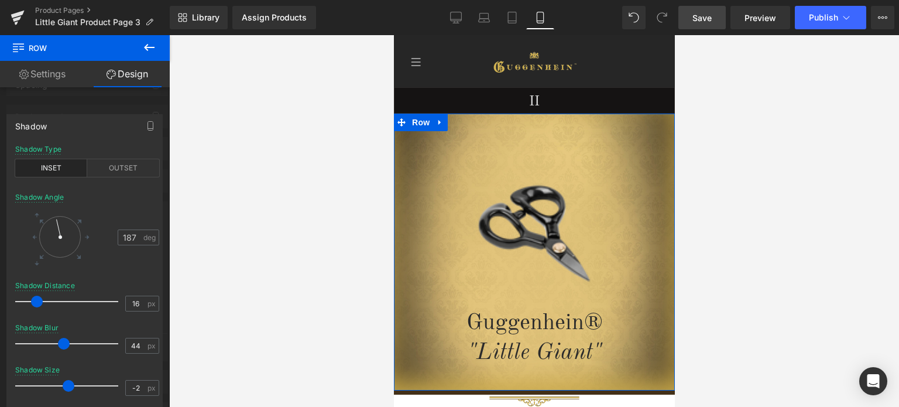
click at [64, 223] on div at bounding box center [60, 237] width 42 height 42
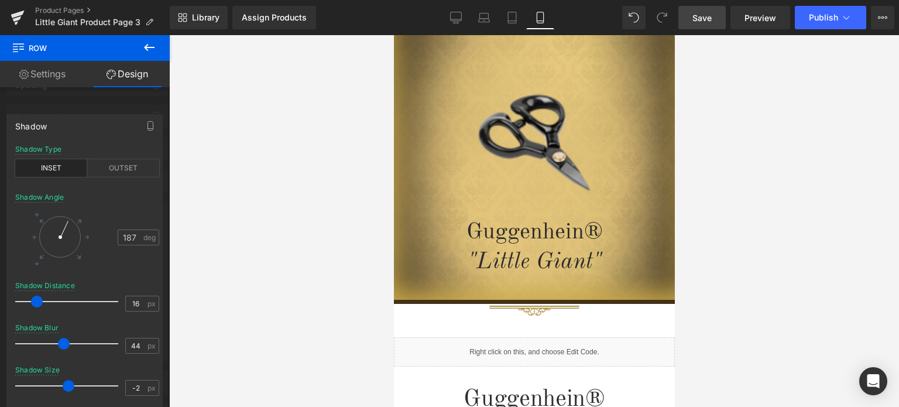
scroll to position [117, 0]
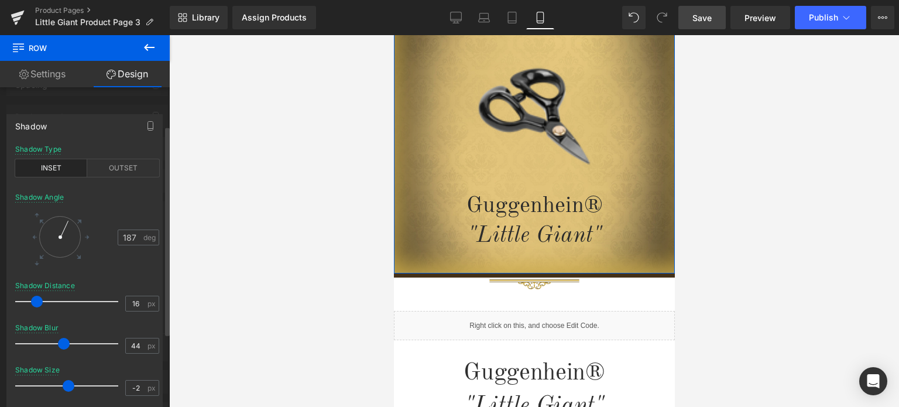
click at [77, 108] on div at bounding box center [85, 224] width 170 height 378
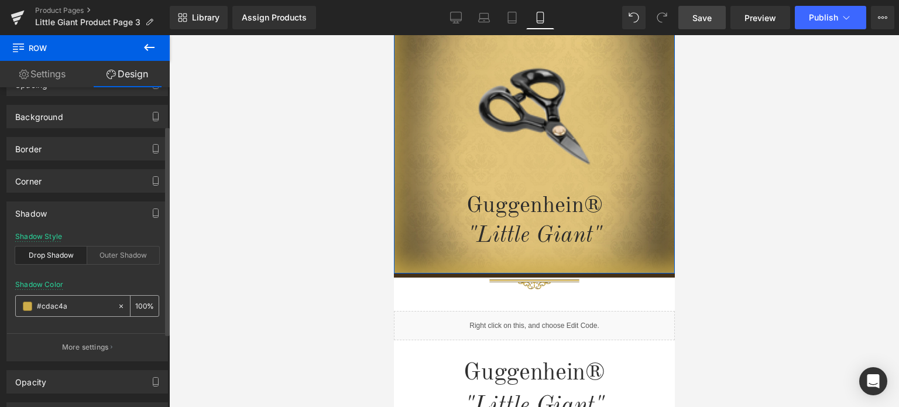
click at [28, 304] on span at bounding box center [27, 305] width 9 height 9
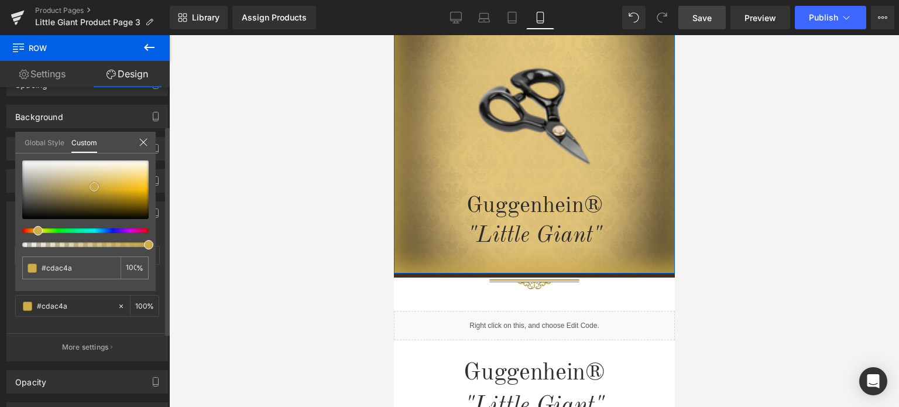
click at [69, 183] on div at bounding box center [85, 189] width 126 height 59
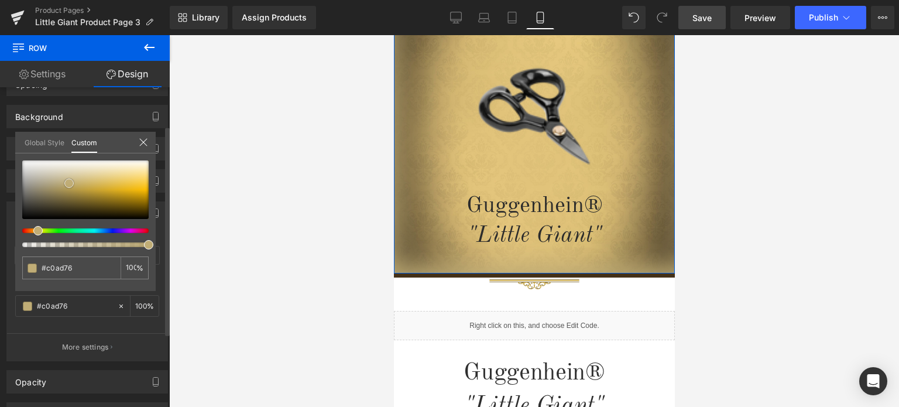
click at [79, 184] on div at bounding box center [85, 189] width 126 height 59
click at [75, 174] on div at bounding box center [85, 189] width 126 height 59
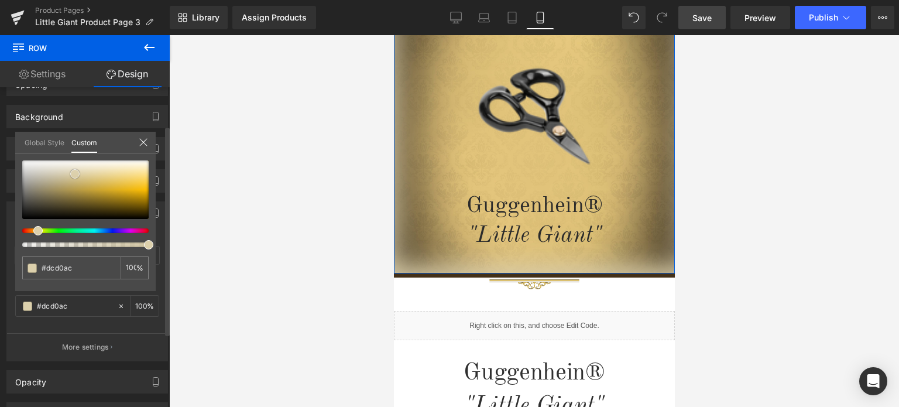
click at [77, 177] on span at bounding box center [74, 173] width 9 height 9
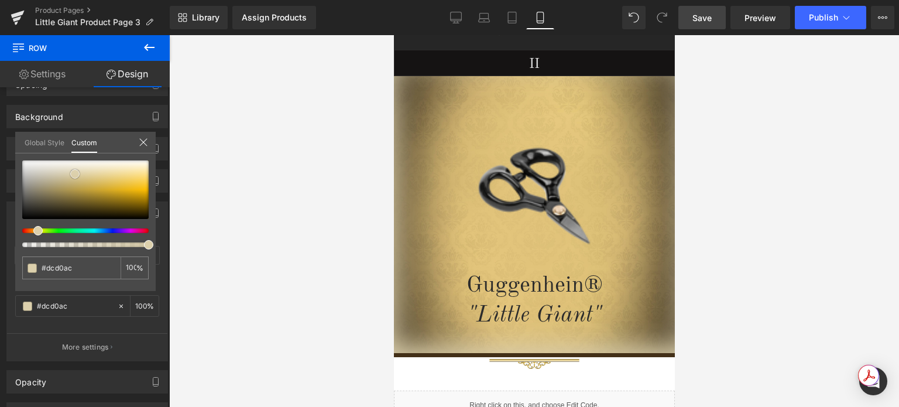
scroll to position [32, 0]
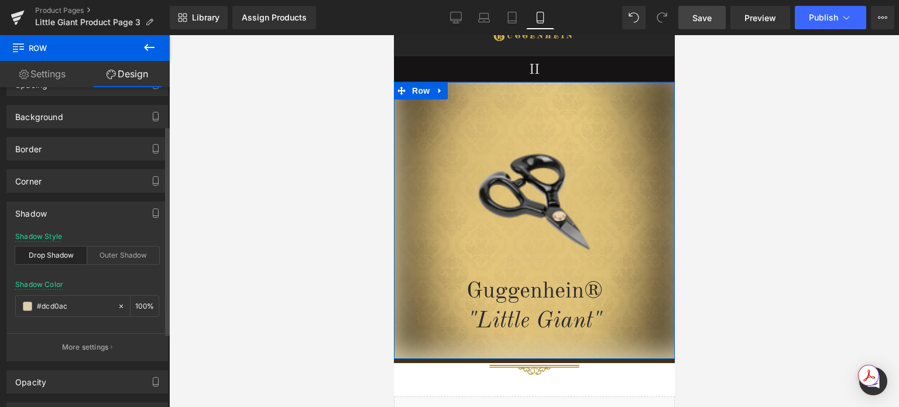
click at [81, 342] on p "More settings" at bounding box center [85, 347] width 47 height 11
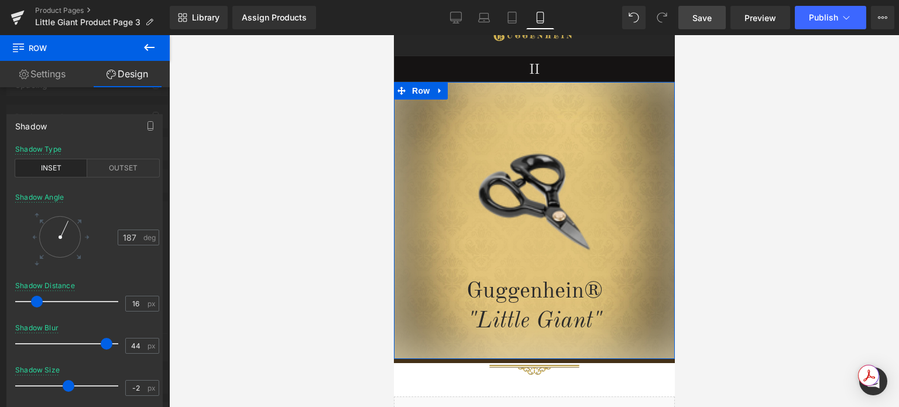
drag, startPoint x: 63, startPoint y: 344, endPoint x: 105, endPoint y: 341, distance: 42.8
click at [105, 341] on span at bounding box center [107, 344] width 12 height 12
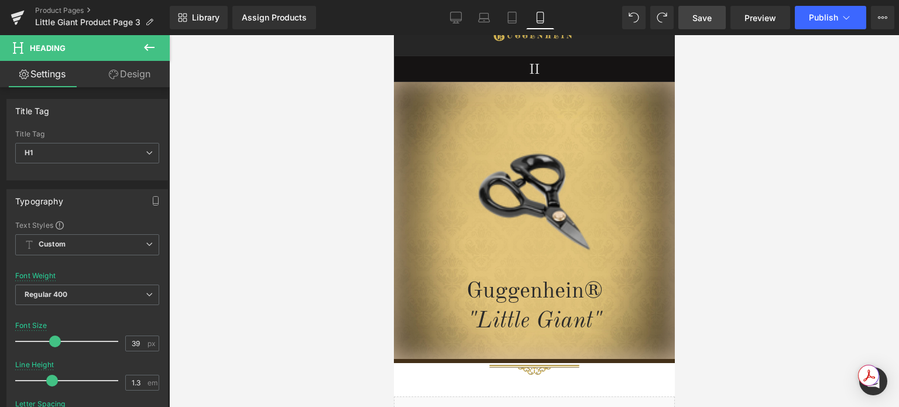
click at [713, 20] on link "Save" at bounding box center [701, 17] width 47 height 23
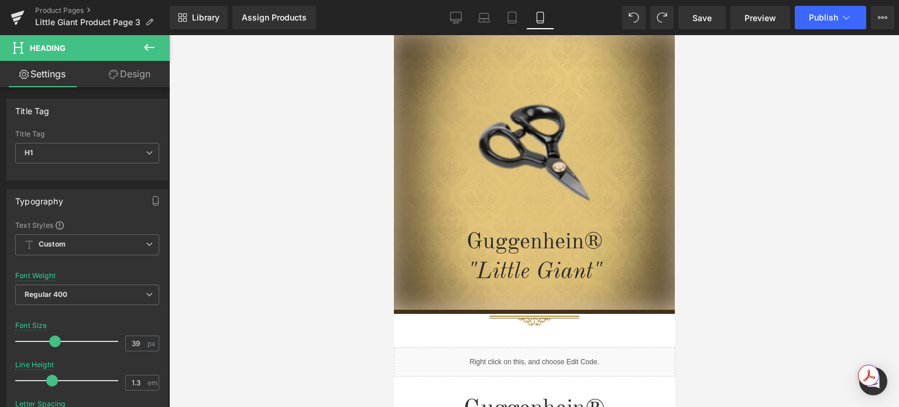
scroll to position [90, 0]
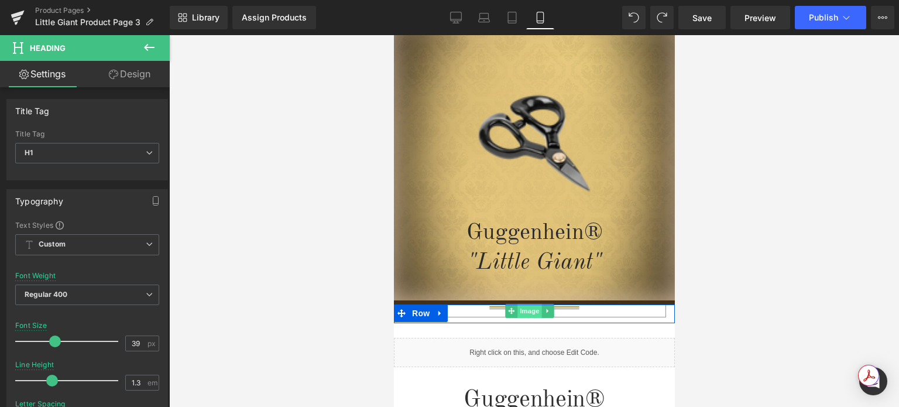
click at [527, 313] on span "Image" at bounding box center [529, 311] width 25 height 14
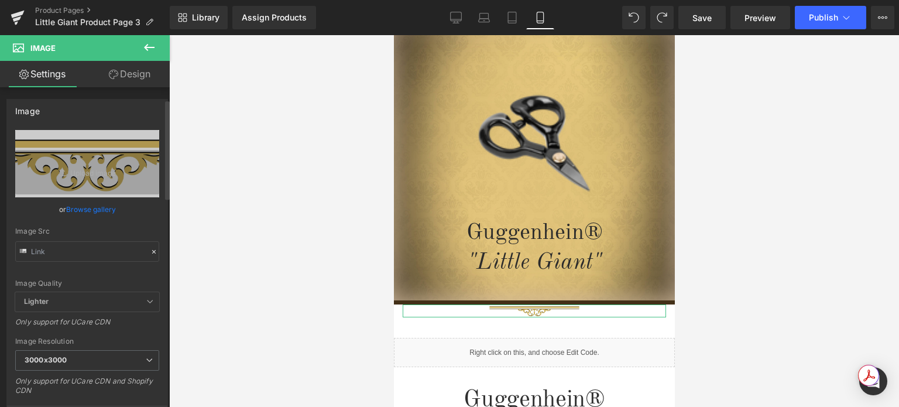
scroll to position [176, 0]
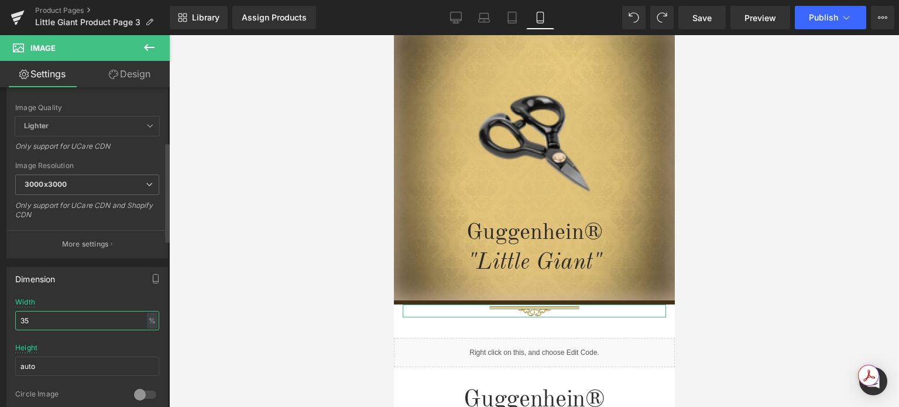
click at [30, 321] on input "35" at bounding box center [87, 320] width 144 height 19
type input "39"
drag, startPoint x: 132, startPoint y: 72, endPoint x: 63, endPoint y: 145, distance: 100.2
click at [132, 72] on link "Design" at bounding box center [129, 74] width 85 height 26
click at [0, 0] on div "Spacing" at bounding box center [0, 0] width 0 height 0
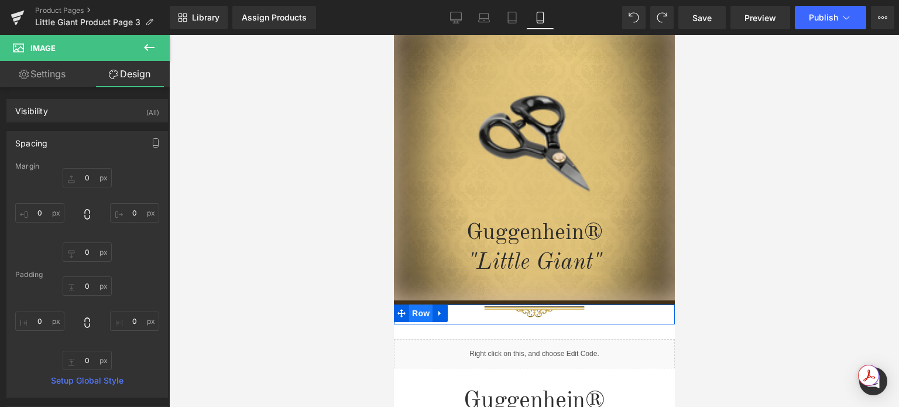
click at [423, 312] on span "Row" at bounding box center [420, 313] width 23 height 18
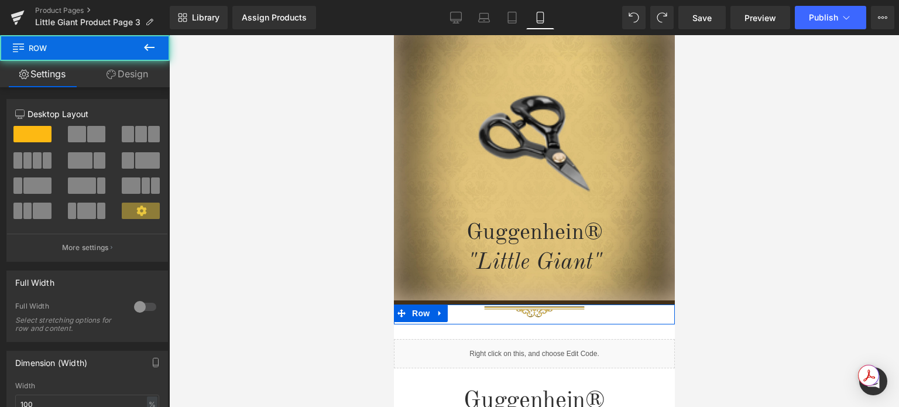
click at [132, 75] on link "Design" at bounding box center [127, 74] width 85 height 26
click at [0, 0] on div "Spacing" at bounding box center [0, 0] width 0 height 0
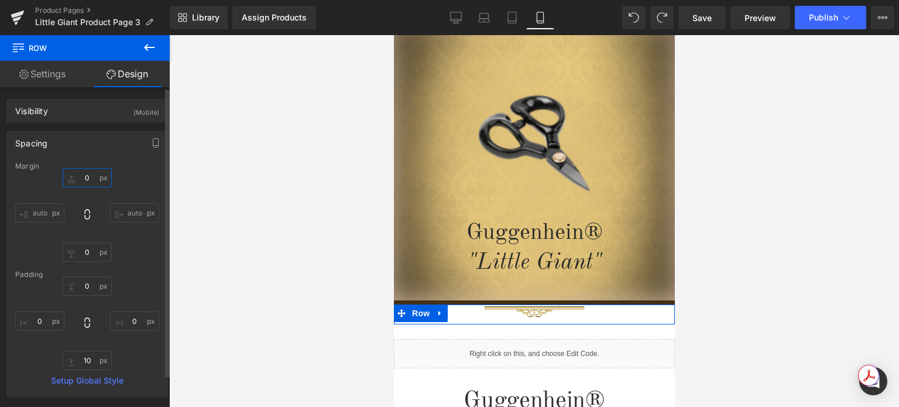
click at [89, 177] on input "text" at bounding box center [87, 177] width 49 height 19
click at [83, 177] on input "2" at bounding box center [87, 177] width 49 height 19
type input "0"
click at [90, 285] on input "text" at bounding box center [87, 285] width 49 height 19
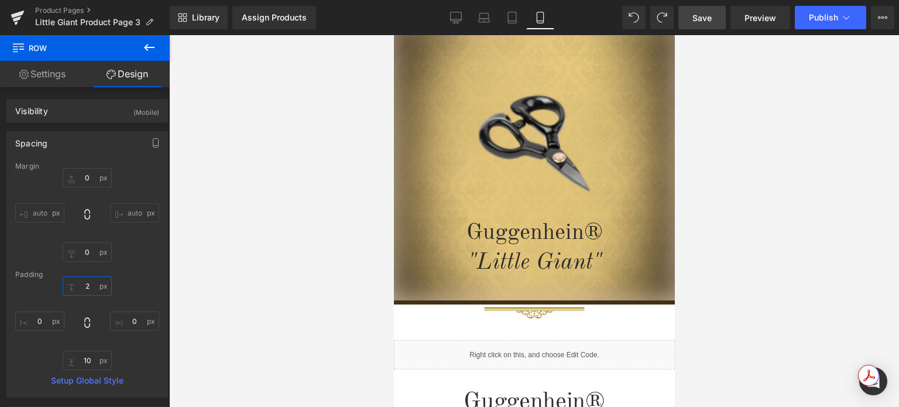
type input "2"
click at [704, 18] on span "Save" at bounding box center [701, 18] width 19 height 12
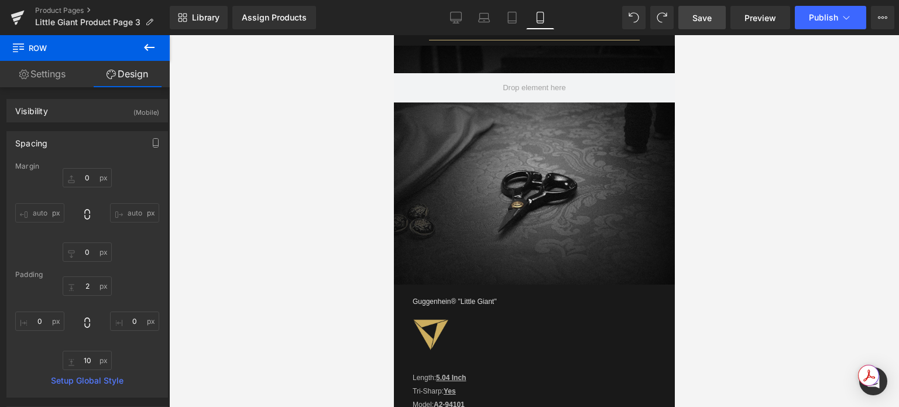
scroll to position [960, 0]
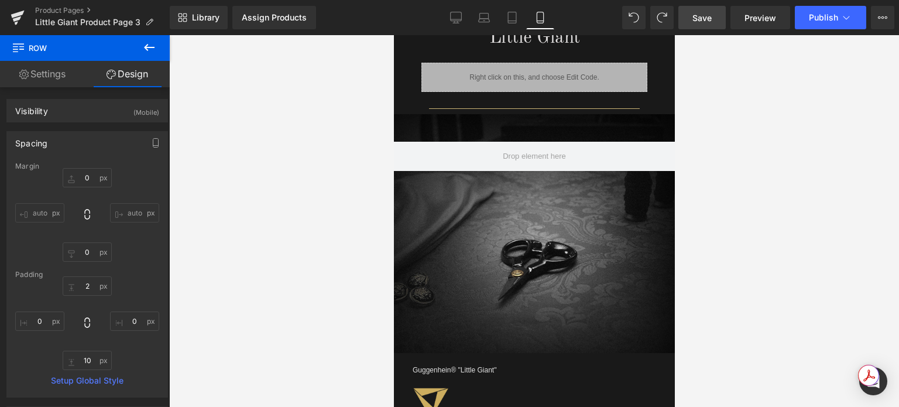
click at [705, 15] on span "Save" at bounding box center [701, 18] width 19 height 12
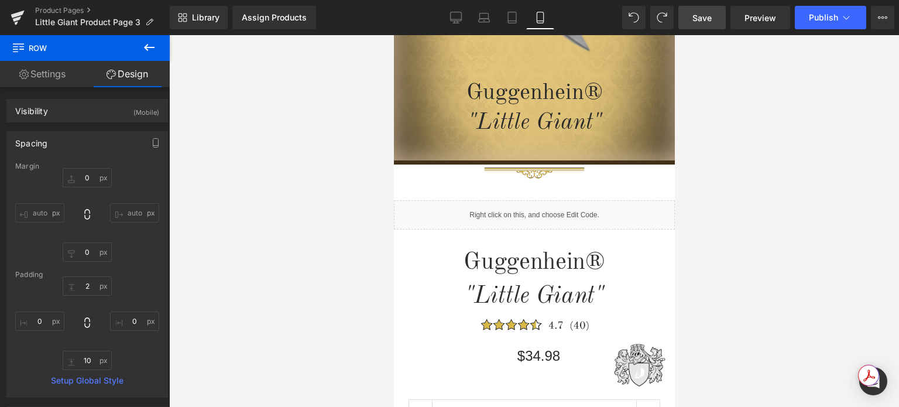
scroll to position [0, 0]
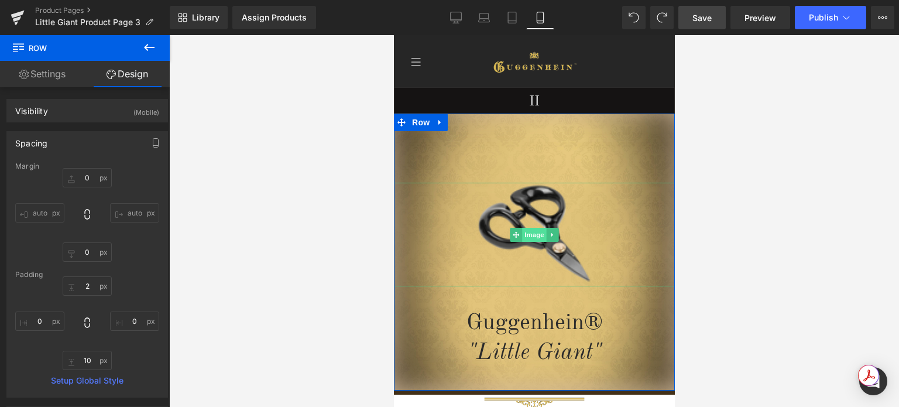
click at [529, 236] on span "Image" at bounding box center [534, 235] width 25 height 14
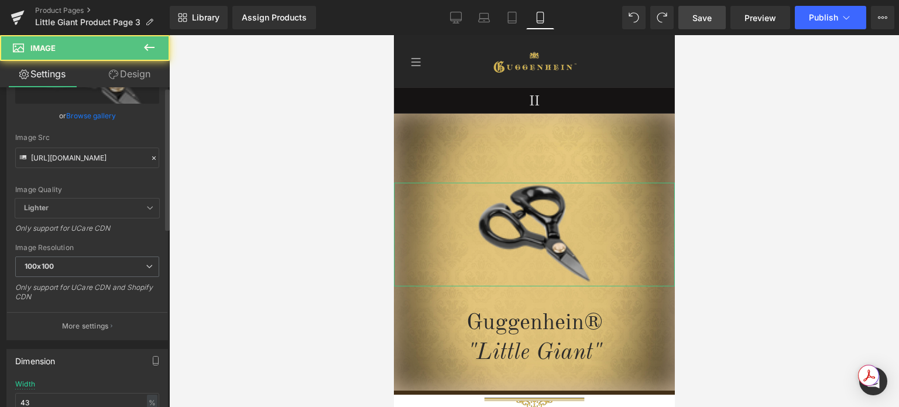
scroll to position [117, 0]
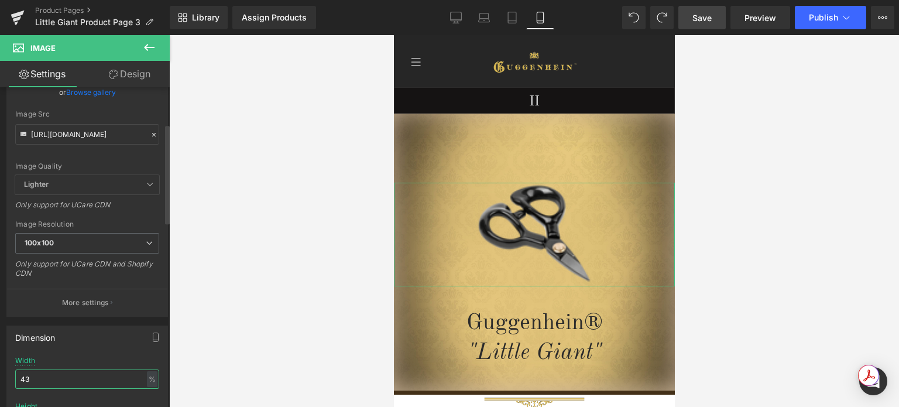
click at [25, 376] on input "43" at bounding box center [87, 378] width 144 height 19
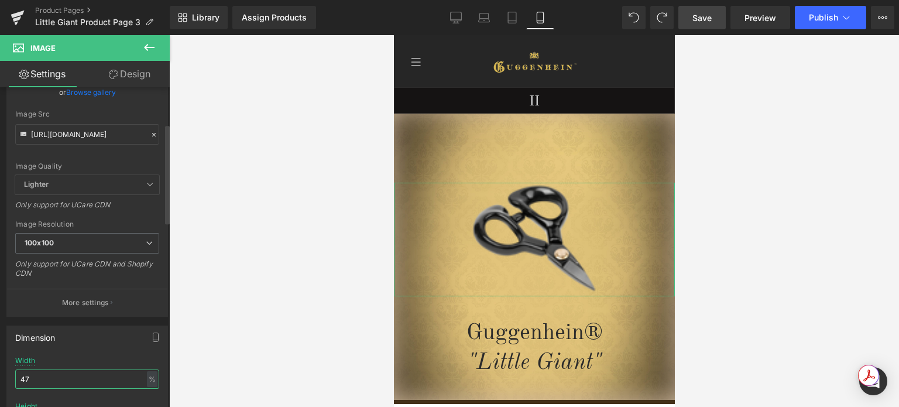
click at [28, 376] on input "47" at bounding box center [87, 378] width 144 height 19
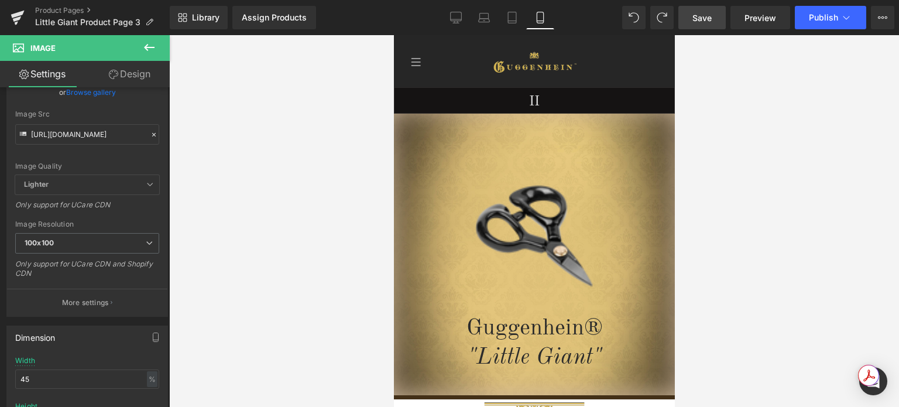
click at [705, 16] on span "Save" at bounding box center [701, 18] width 19 height 12
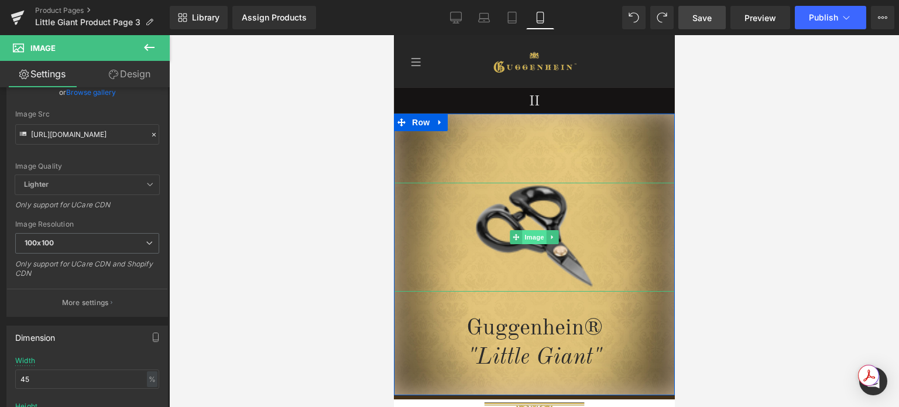
click at [531, 238] on span "Image" at bounding box center [534, 237] width 25 height 14
click at [29, 379] on input "45" at bounding box center [87, 378] width 144 height 19
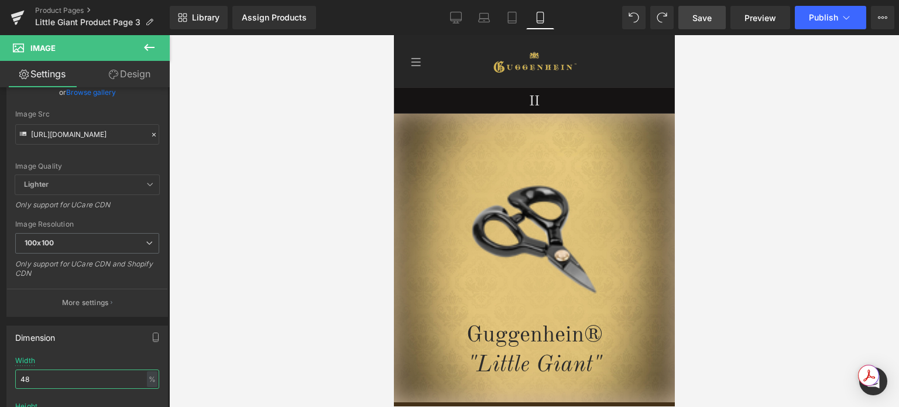
type input "48"
click at [705, 15] on span "Save" at bounding box center [701, 18] width 19 height 12
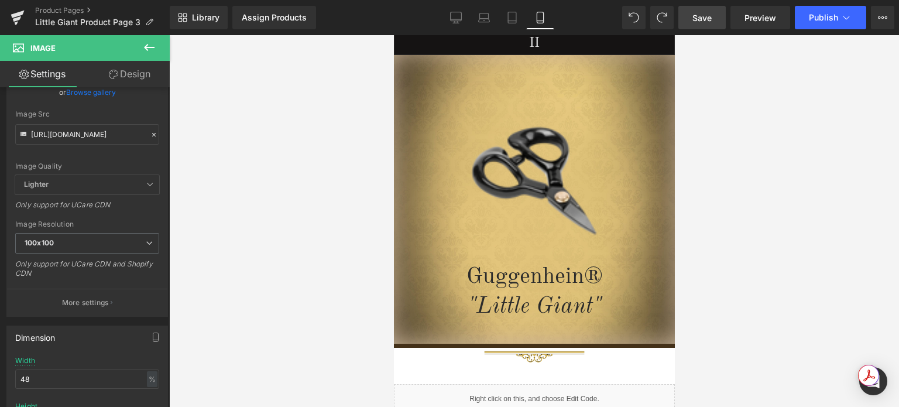
scroll to position [0, 0]
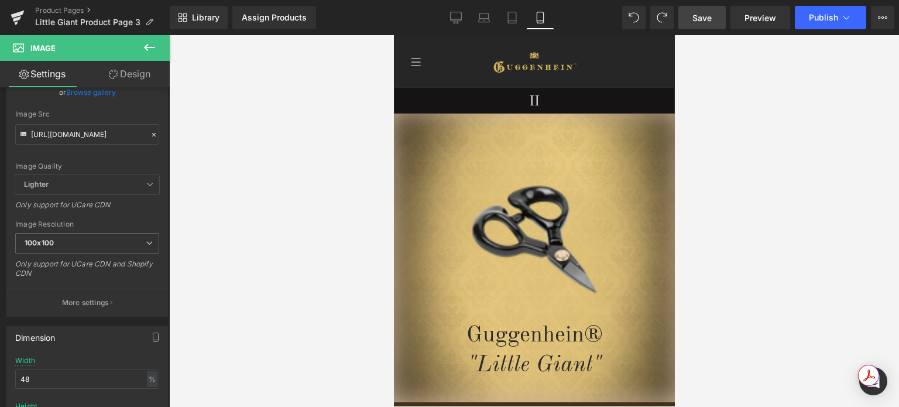
drag, startPoint x: 670, startPoint y: 64, endPoint x: 1117, endPoint y: 88, distance: 447.8
click at [706, 16] on span "Save" at bounding box center [701, 18] width 19 height 12
click at [705, 15] on span "Save" at bounding box center [701, 18] width 19 height 12
click at [711, 20] on span "Save" at bounding box center [701, 18] width 19 height 12
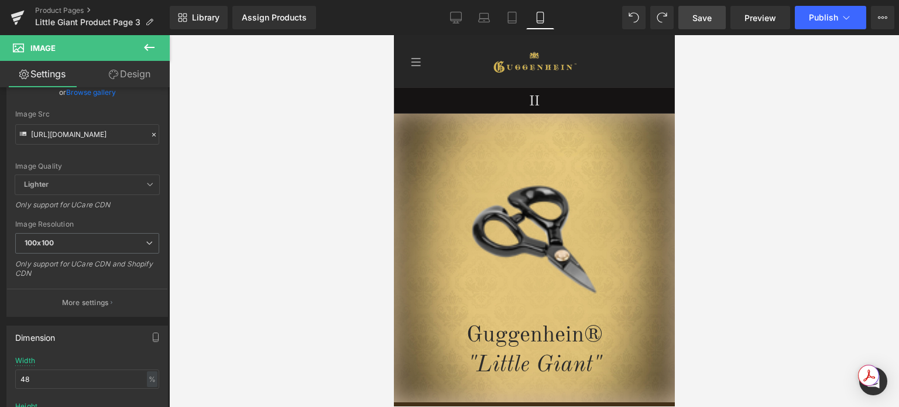
drag, startPoint x: 669, startPoint y: 72, endPoint x: 1092, endPoint y: 83, distance: 423.3
click at [708, 17] on span "Save" at bounding box center [701, 18] width 19 height 12
click at [66, 11] on link "Product Pages" at bounding box center [102, 10] width 135 height 9
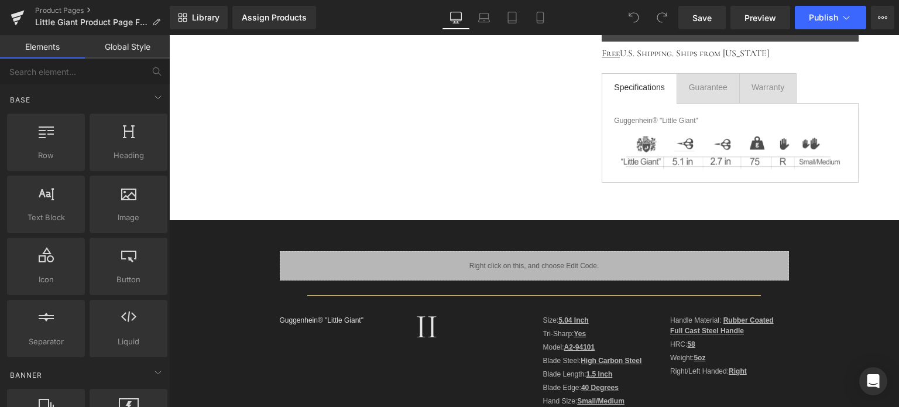
scroll to position [330, 0]
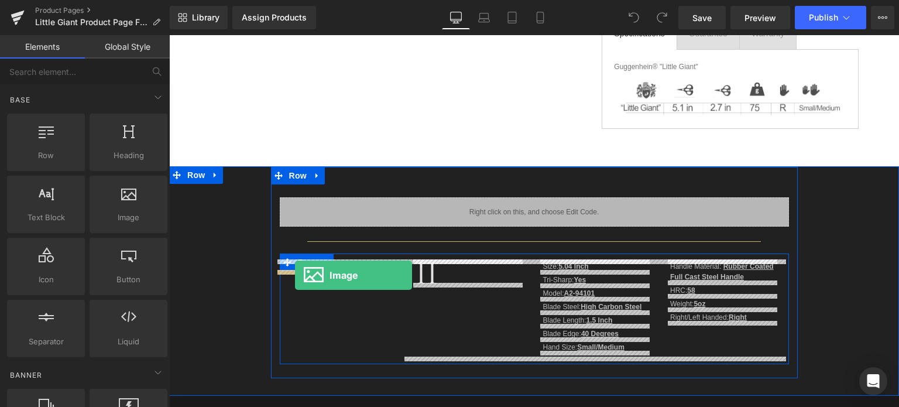
drag, startPoint x: 291, startPoint y: 253, endPoint x: 295, endPoint y: 275, distance: 22.6
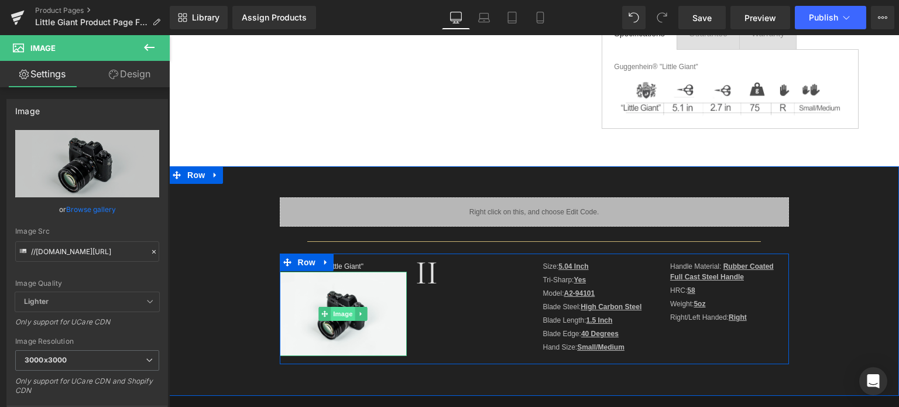
click at [342, 317] on span "Image" at bounding box center [343, 314] width 25 height 14
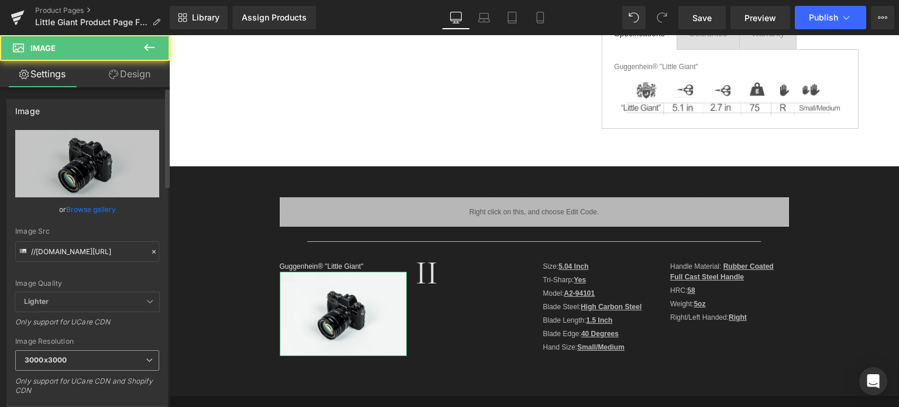
click at [62, 356] on b "3000x3000" at bounding box center [46, 359] width 42 height 9
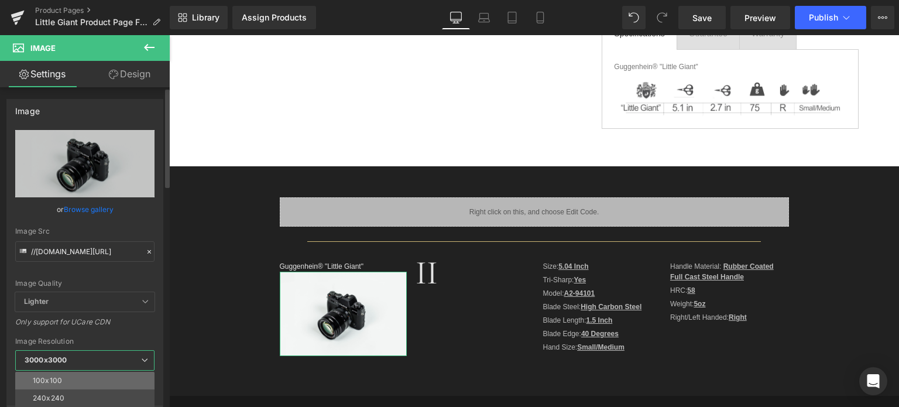
click at [61, 374] on li "100x100" at bounding box center [87, 381] width 145 height 18
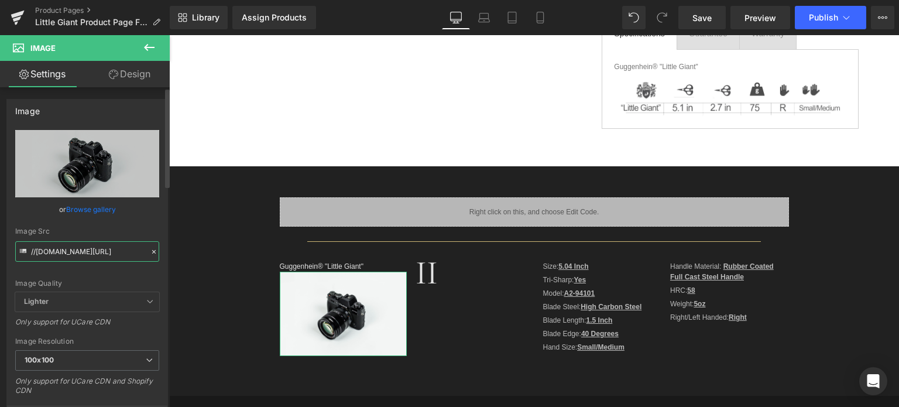
click at [86, 252] on input "//[DOMAIN_NAME][URL]" at bounding box center [87, 251] width 144 height 20
paste input "[URL][DOMAIN_NAME]"
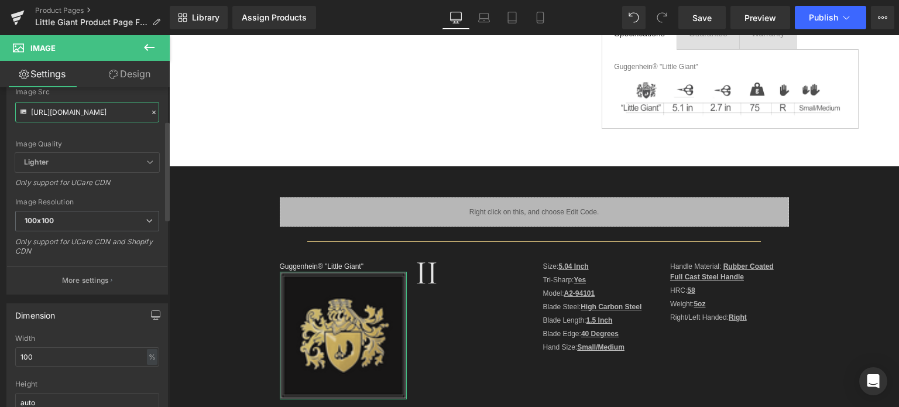
scroll to position [176, 0]
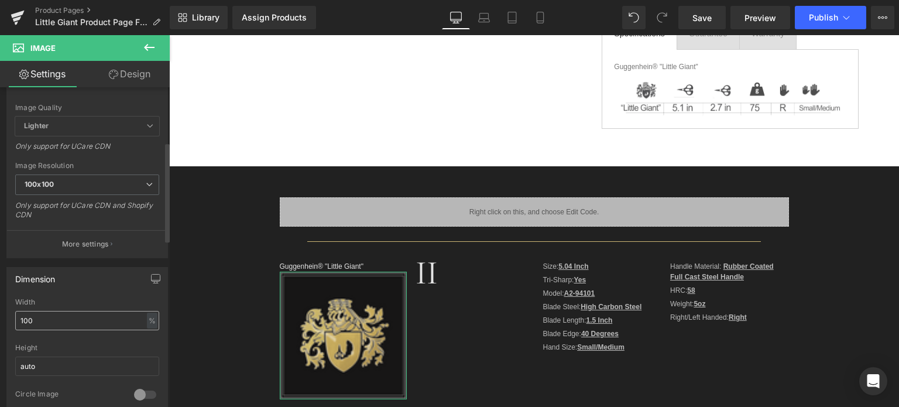
type input "[URL][DOMAIN_NAME]"
drag, startPoint x: 39, startPoint y: 317, endPoint x: 19, endPoint y: 320, distance: 19.5
click at [19, 320] on input "100" at bounding box center [87, 320] width 144 height 19
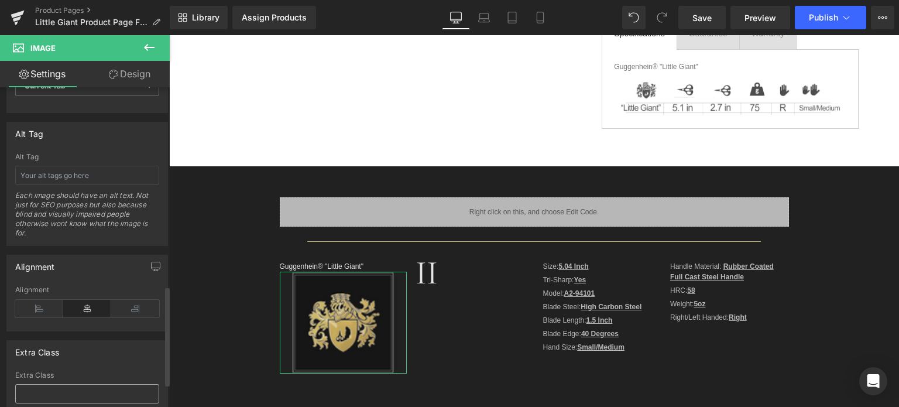
scroll to position [713, 0]
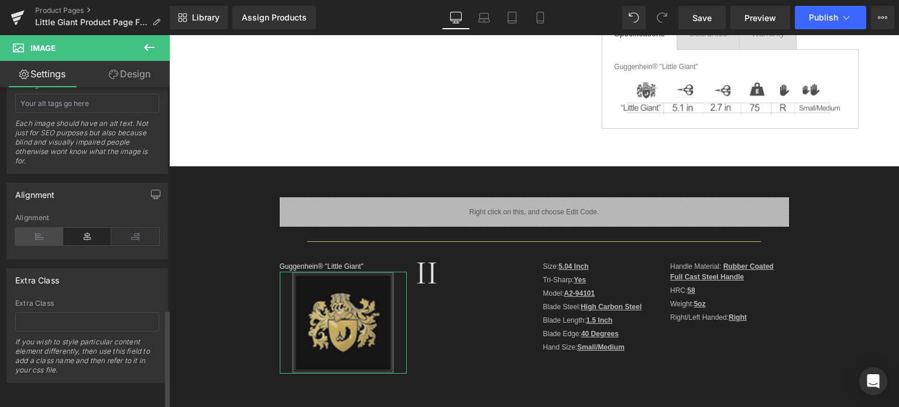
type input "80"
click at [32, 228] on icon at bounding box center [39, 237] width 48 height 18
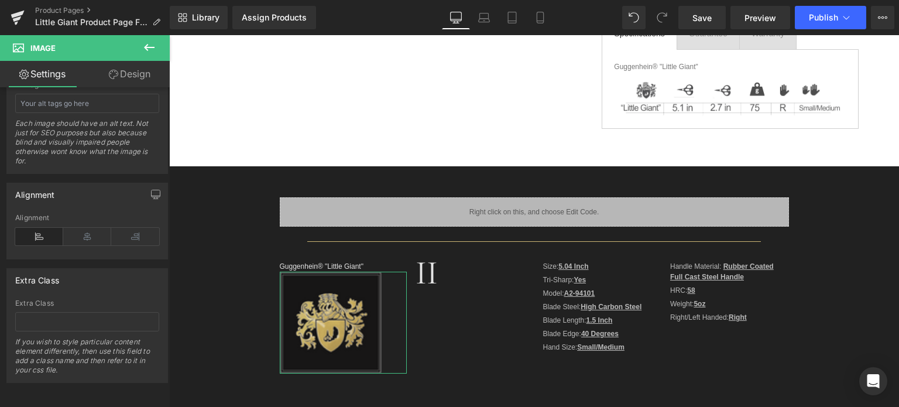
click at [132, 73] on link "Design" at bounding box center [129, 74] width 85 height 26
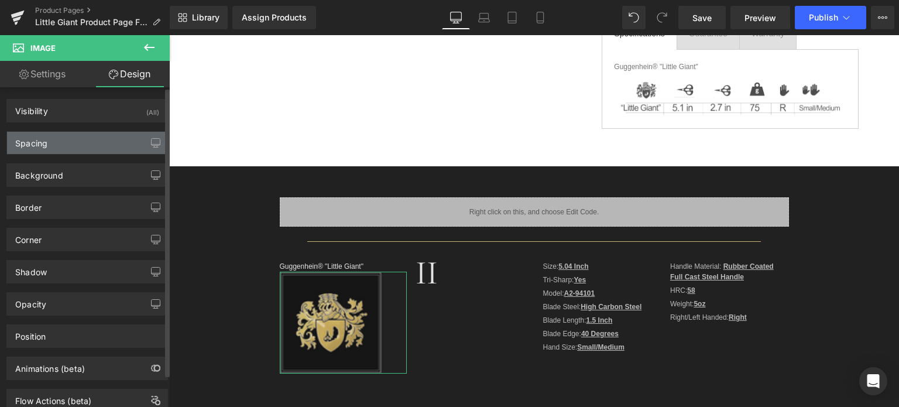
click at [71, 141] on div "Spacing" at bounding box center [87, 143] width 160 height 22
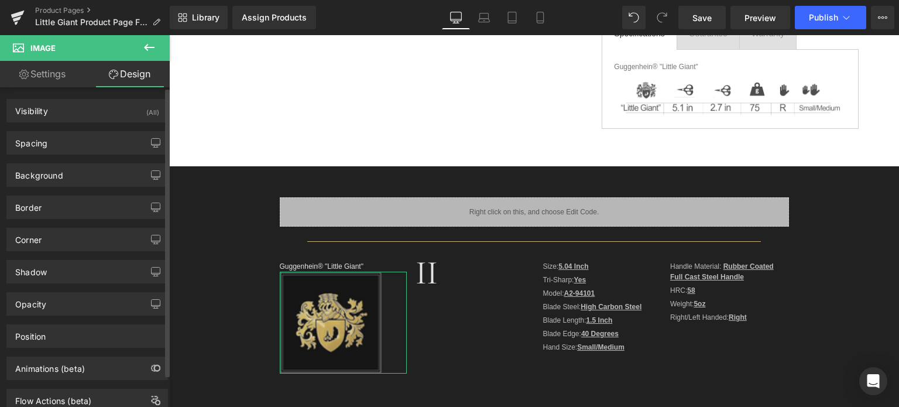
type input "0"
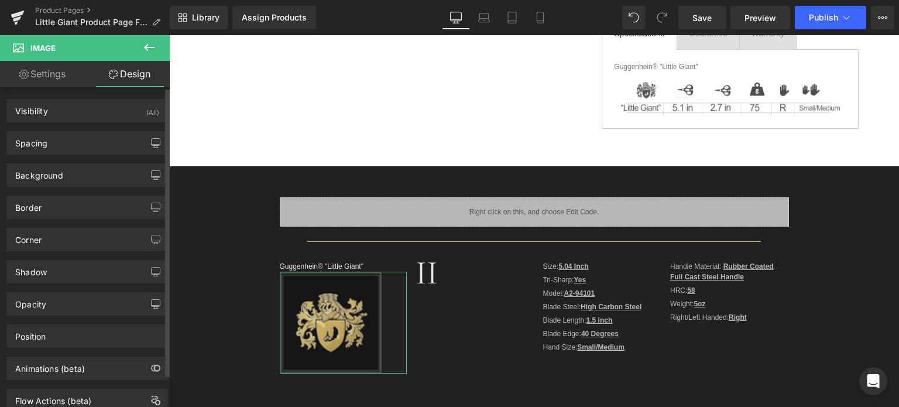
type input "0"
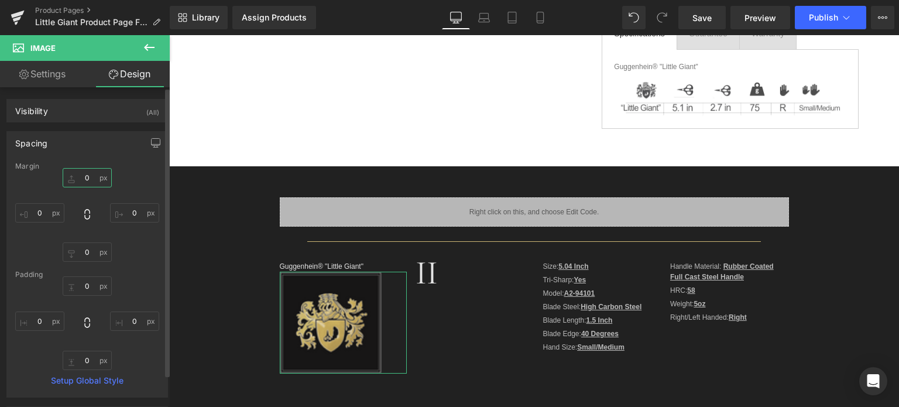
click at [88, 179] on input "0" at bounding box center [87, 177] width 49 height 19
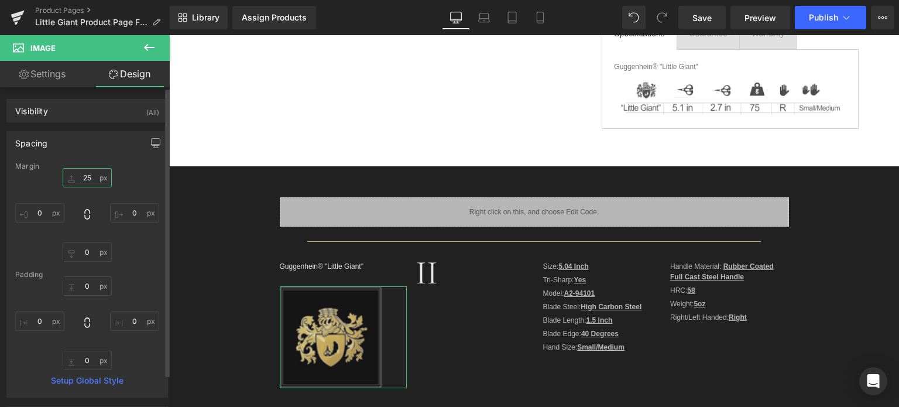
click at [81, 176] on input "25" at bounding box center [87, 177] width 49 height 19
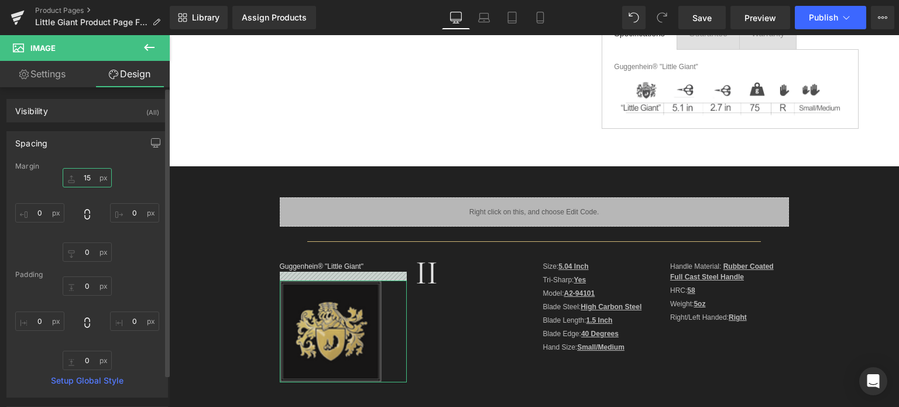
click at [80, 177] on input "15" at bounding box center [87, 177] width 49 height 19
type input "25"
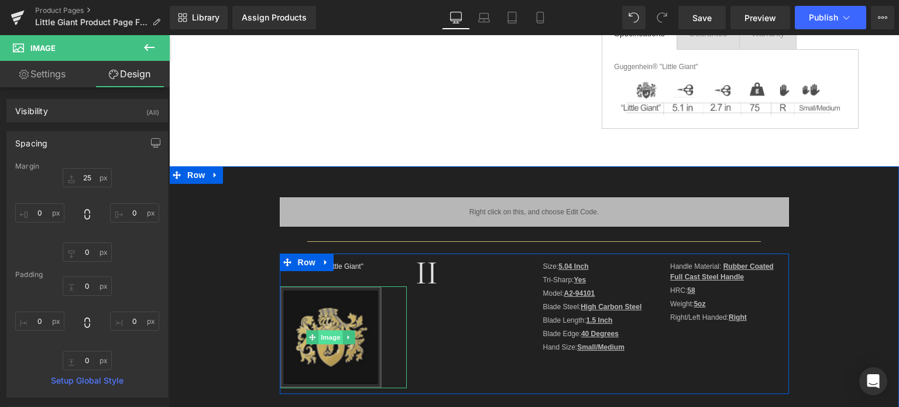
click at [328, 339] on span "Image" at bounding box center [330, 337] width 25 height 14
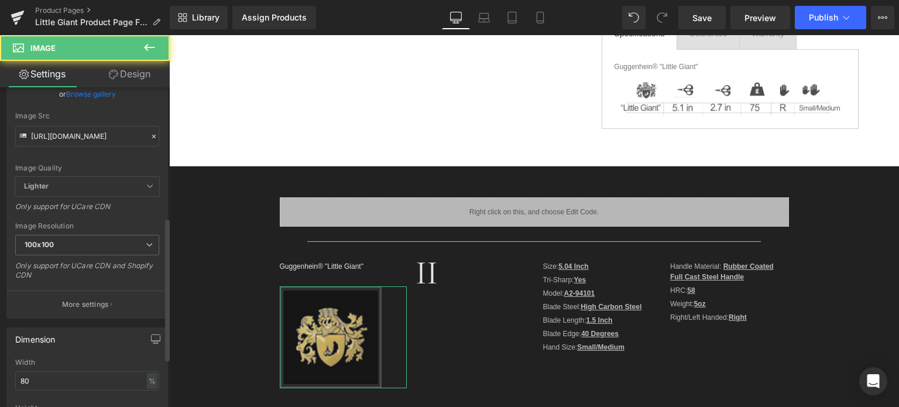
scroll to position [293, 0]
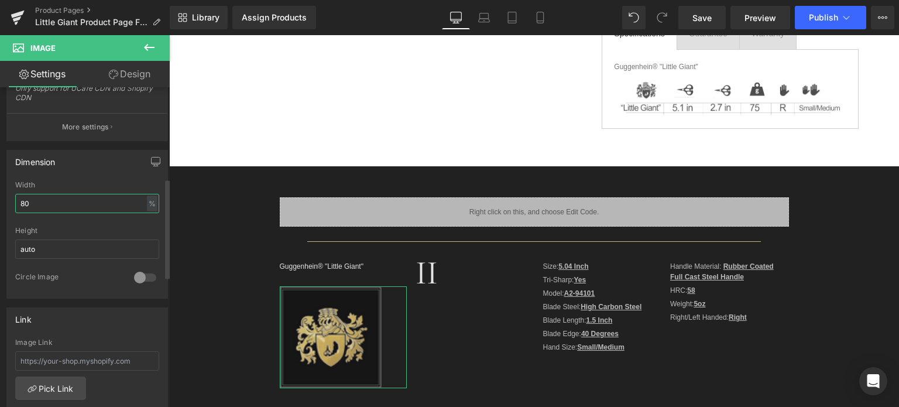
click at [18, 203] on input "80" at bounding box center [87, 203] width 144 height 19
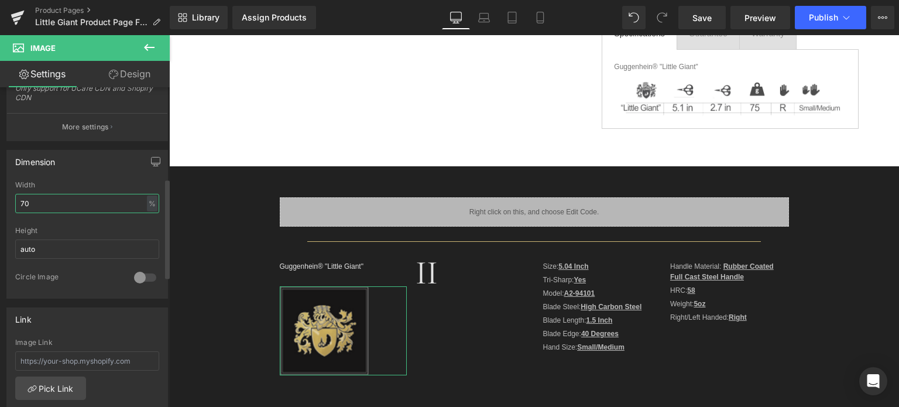
click at [30, 201] on input "70" at bounding box center [87, 203] width 144 height 19
type input "75"
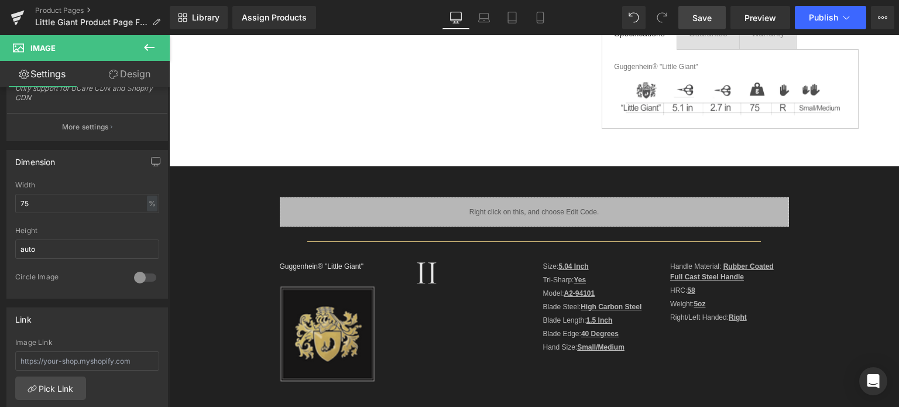
click at [701, 15] on span "Save" at bounding box center [701, 18] width 19 height 12
click at [706, 15] on span "Save" at bounding box center [701, 18] width 19 height 12
click at [707, 16] on span "Save" at bounding box center [701, 18] width 19 height 12
